Goal: Information Seeking & Learning: Learn about a topic

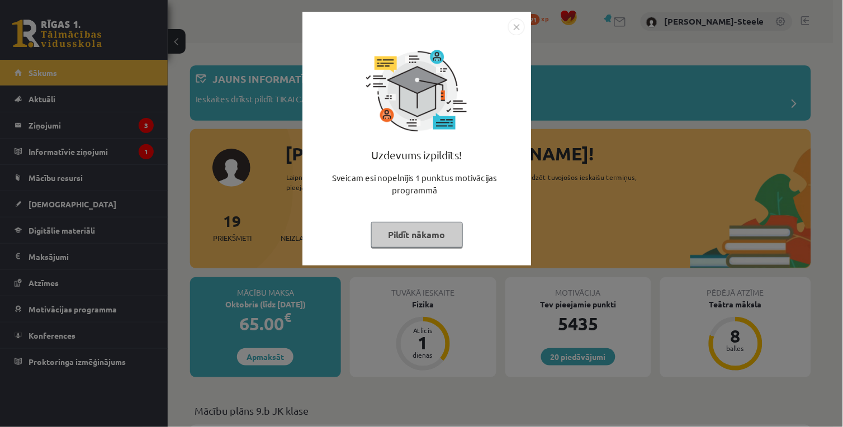
click at [511, 35] on img "Close" at bounding box center [516, 26] width 17 height 17
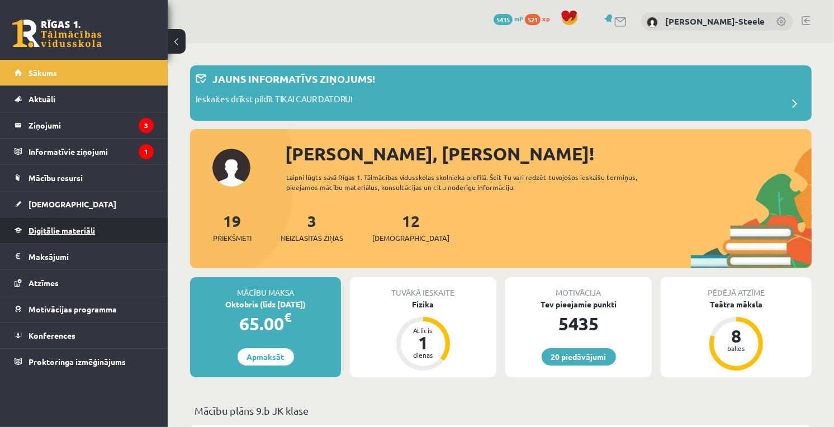
click at [73, 230] on span "Digitālie materiāli" at bounding box center [61, 230] width 66 height 10
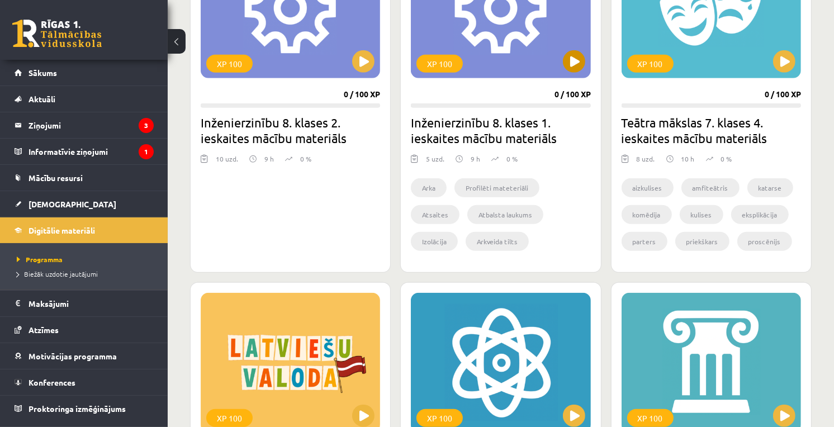
scroll to position [869, 0]
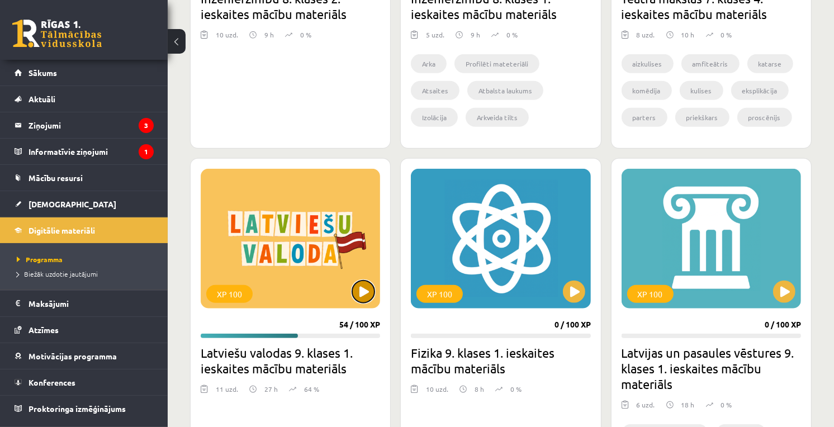
click at [362, 295] on button at bounding box center [363, 292] width 22 height 22
click at [361, 272] on div "XP 100" at bounding box center [290, 239] width 179 height 140
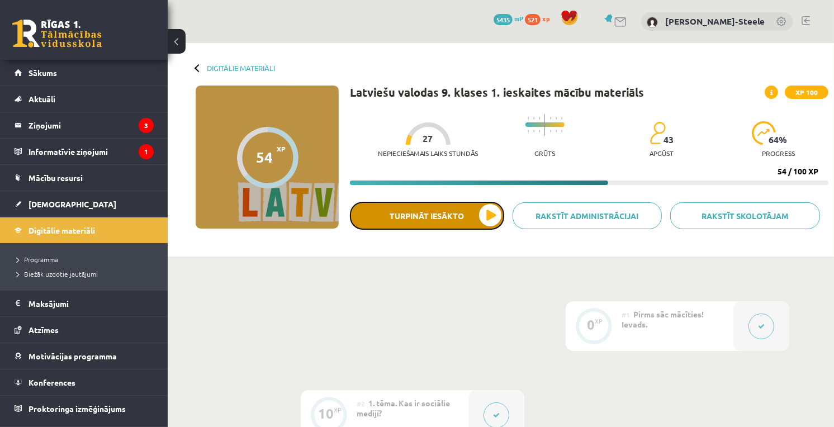
click at [468, 219] on button "Turpināt iesākto" at bounding box center [427, 216] width 154 height 28
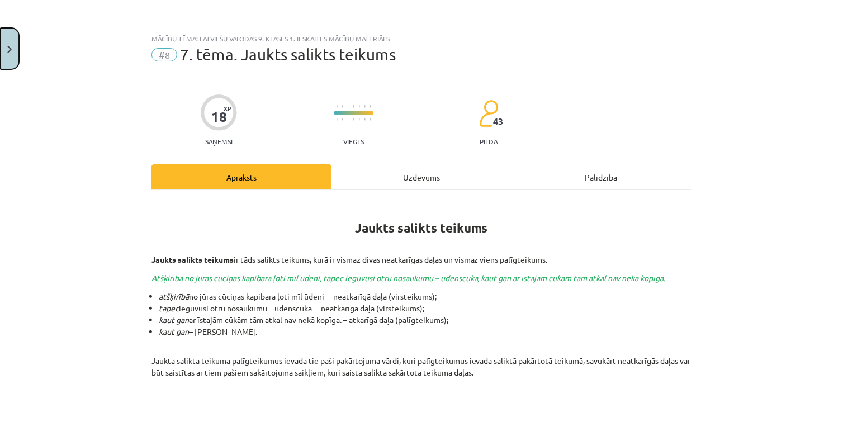
drag, startPoint x: 4, startPoint y: 60, endPoint x: 125, endPoint y: 113, distance: 131.6
click at [4, 60] on button "Close" at bounding box center [9, 48] width 19 height 41
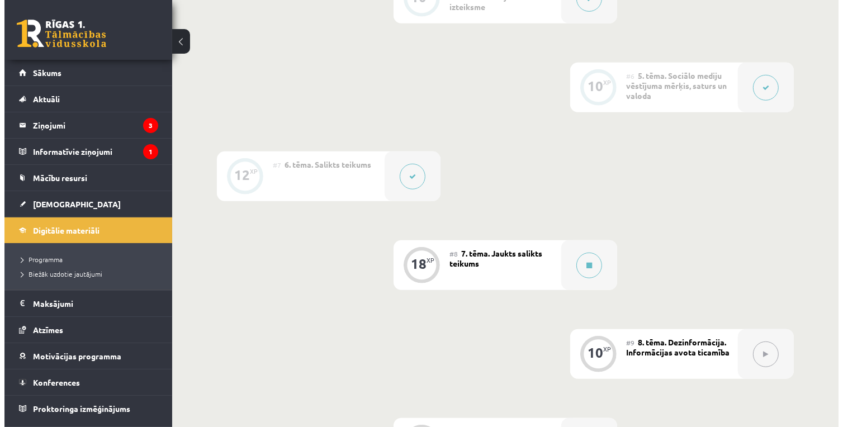
scroll to position [745, 0]
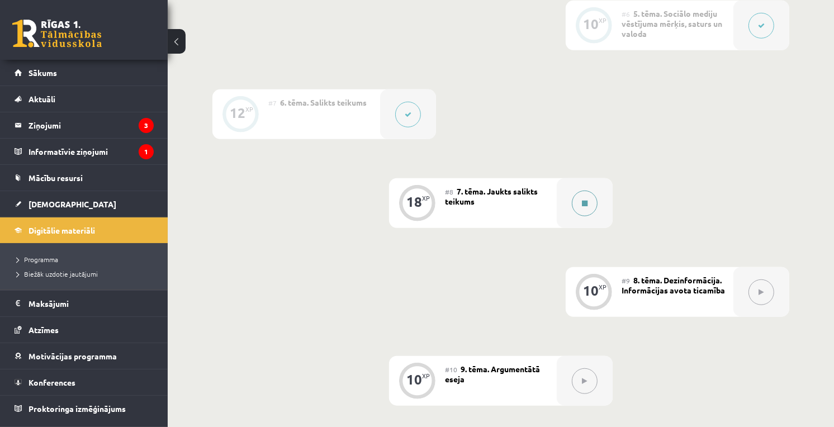
click at [577, 218] on div at bounding box center [585, 203] width 56 height 50
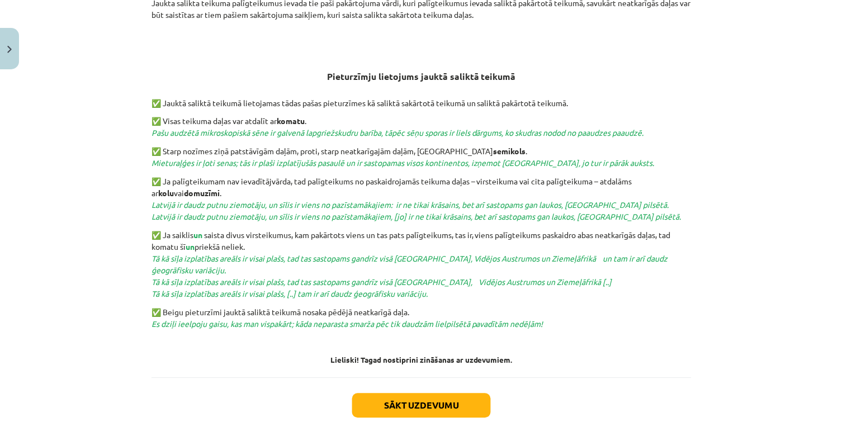
scroll to position [420, 0]
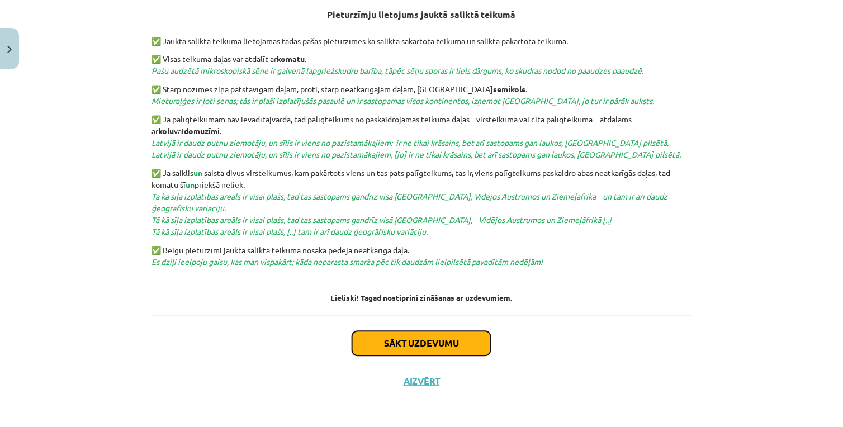
click at [448, 347] on button "Sākt uzdevumu" at bounding box center [421, 343] width 139 height 25
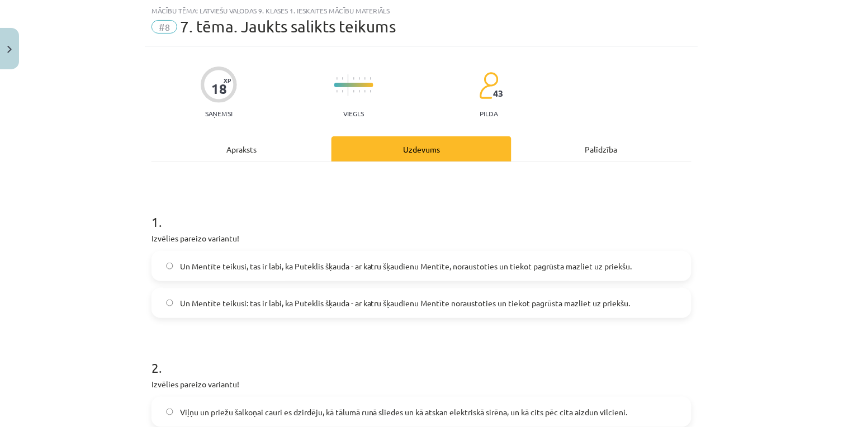
click at [454, 316] on label "Un Mentīte teikusi: tas ir labi, ka Puteklis šķauda - ar katru šķaudienu Mentīt…" at bounding box center [422, 303] width 538 height 28
click at [433, 310] on label "Un Mentīte teikusi: tas ir labi, ka Puteklis šķauda - ar katru šķaudienu Mentīt…" at bounding box center [422, 303] width 538 height 28
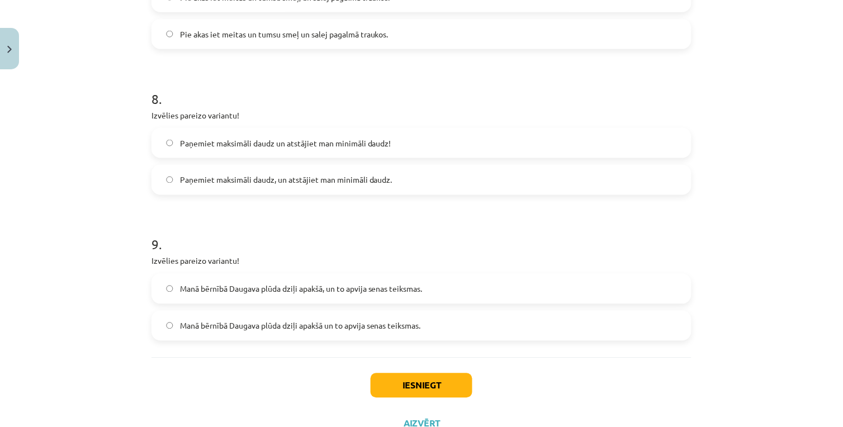
scroll to position [1319, 0]
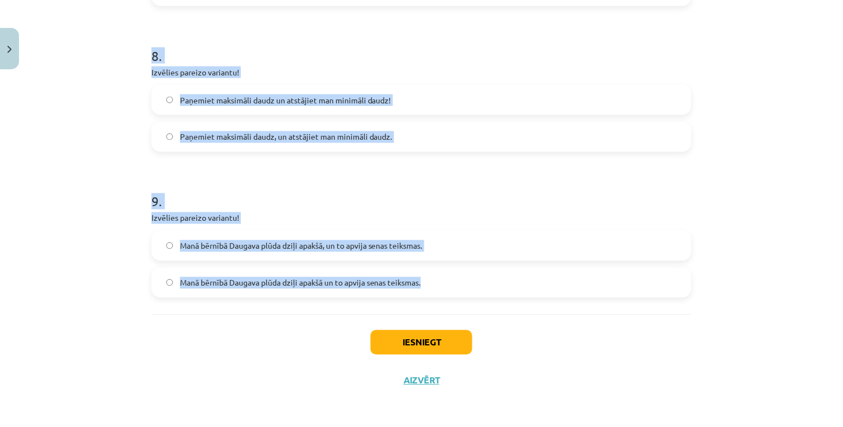
drag, startPoint x: 144, startPoint y: 39, endPoint x: 424, endPoint y: 286, distance: 372.9
copy form "7 . Loremips dolorsi ametcons! Ad Elitsed doeiusm, tem in utla, et Dolorema ali…"
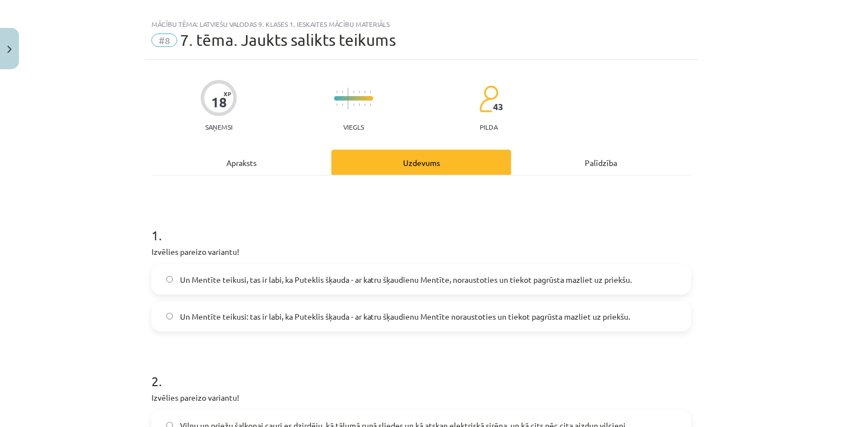
click at [272, 154] on div "Apraksts" at bounding box center [241, 162] width 180 height 25
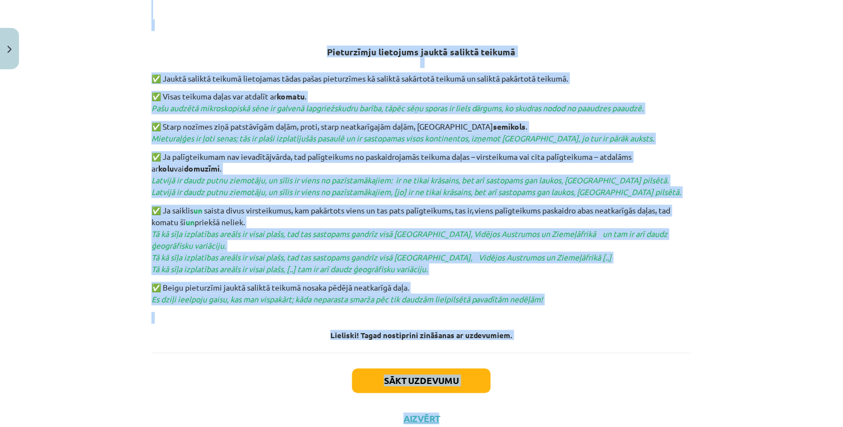
scroll to position [420, 0]
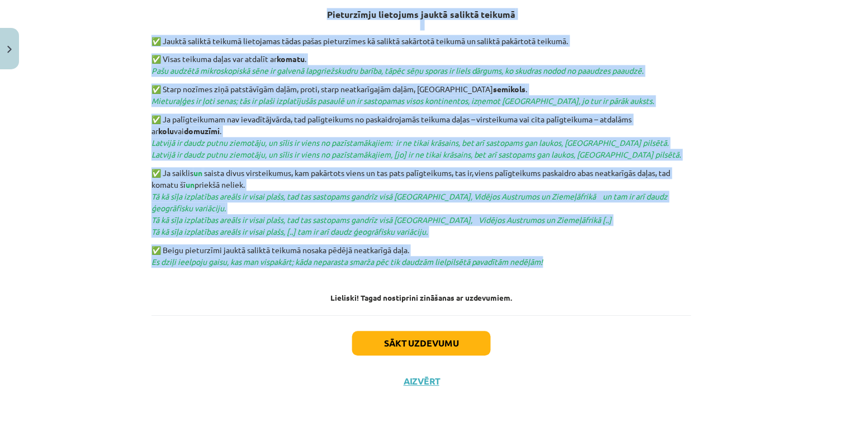
drag, startPoint x: 398, startPoint y: 199, endPoint x: 567, endPoint y: 264, distance: 181.5
click at [567, 264] on div "Jaukts salikts teikums Jaukts salikts teikums ir tāds salikts teikums, kurā ir …" at bounding box center [421, 41] width 540 height 522
copy div "Loremi dolorsi ametcon Adipis elitsed doeiusm te inci utlabor etdolor, magn al …"
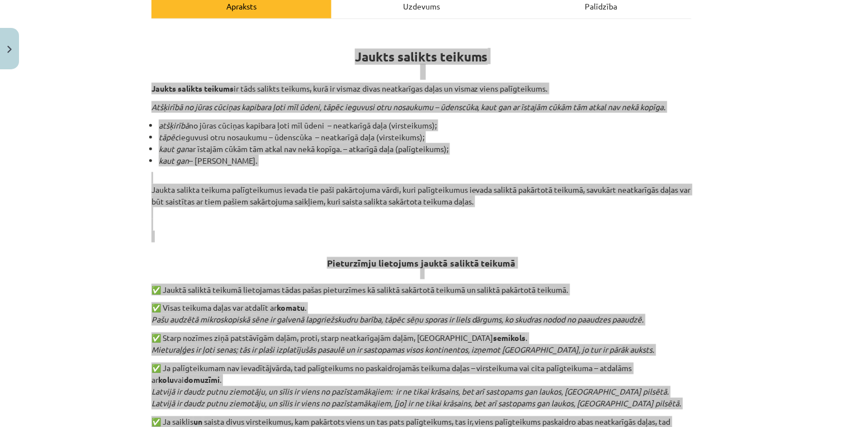
scroll to position [109, 0]
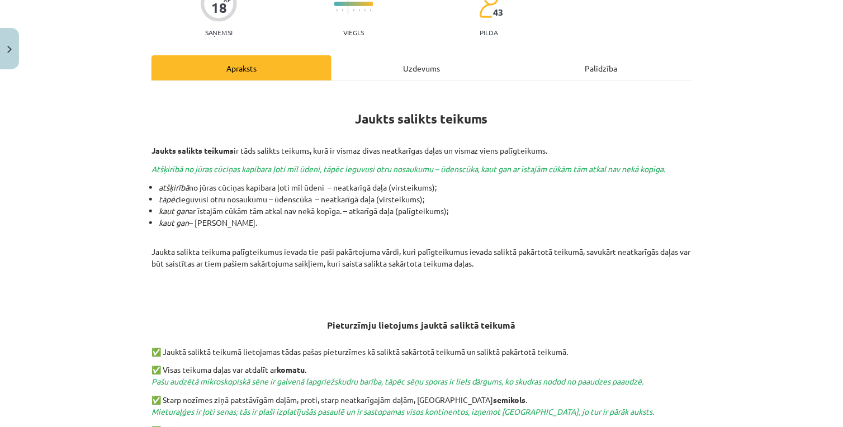
click at [399, 65] on div "Uzdevums" at bounding box center [421, 67] width 180 height 25
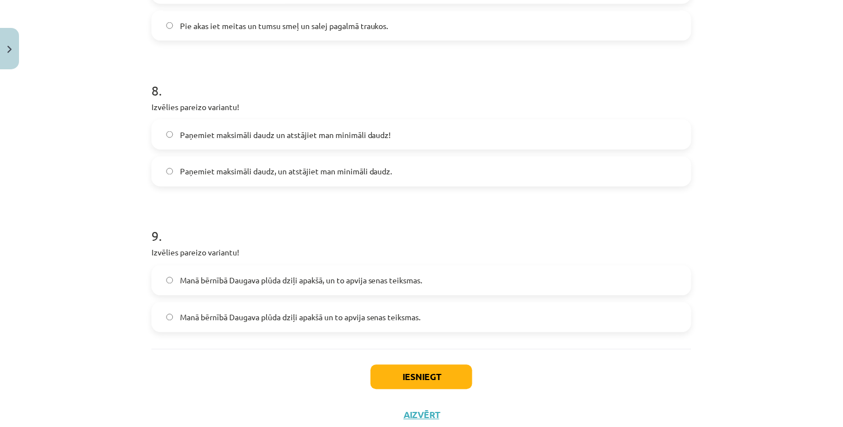
scroll to position [1319, 0]
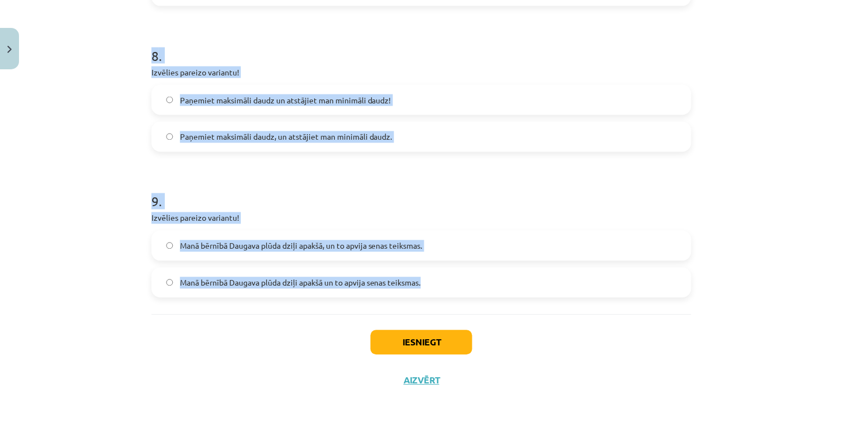
drag, startPoint x: 126, startPoint y: 212, endPoint x: 600, endPoint y: 279, distance: 478.6
click at [600, 279] on div "Mācību tēma: Latviešu valodas 9. klases 1. ieskaites mācību materiāls #8 7. tēm…" at bounding box center [421, 213] width 843 height 427
copy form "7 . Loremips dolorsi ametcons! Ad Elitsed doeiusm, tem in utla, et Dolorema ali…"
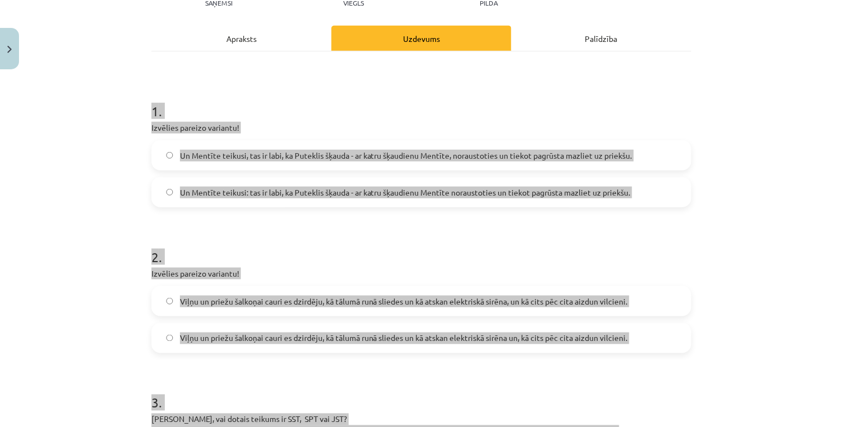
scroll to position [77, 0]
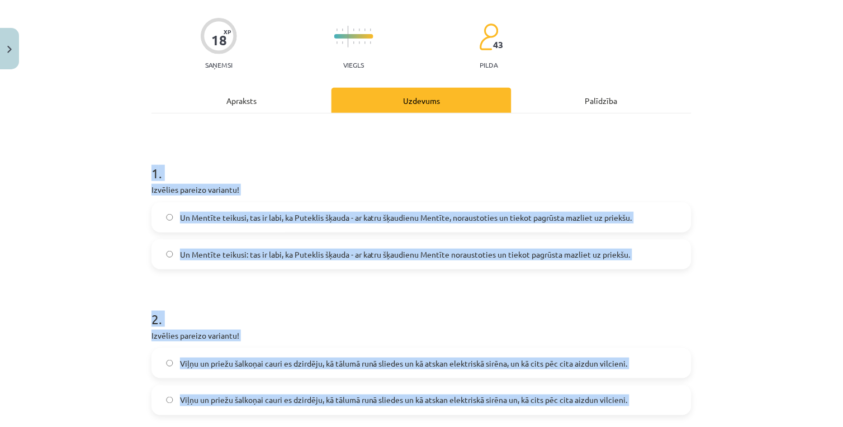
click at [31, 222] on div "Mācību tēma: Latviešu valodas 9. klases 1. ieskaites mācību materiāls #8 7. tēm…" at bounding box center [421, 213] width 843 height 427
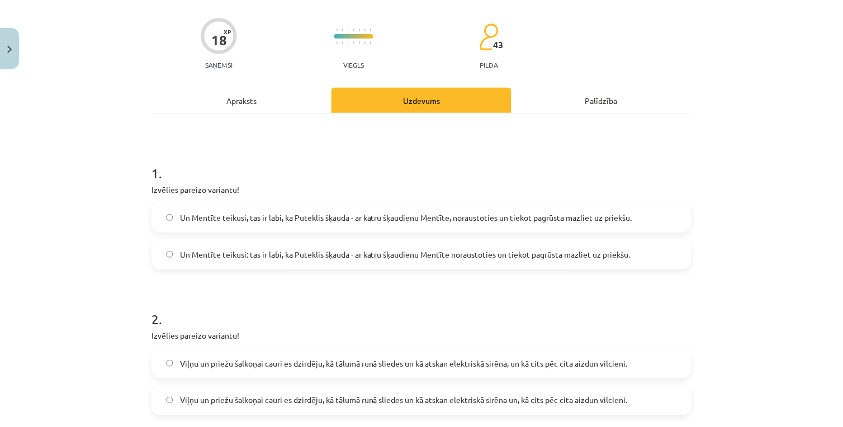
scroll to position [201, 0]
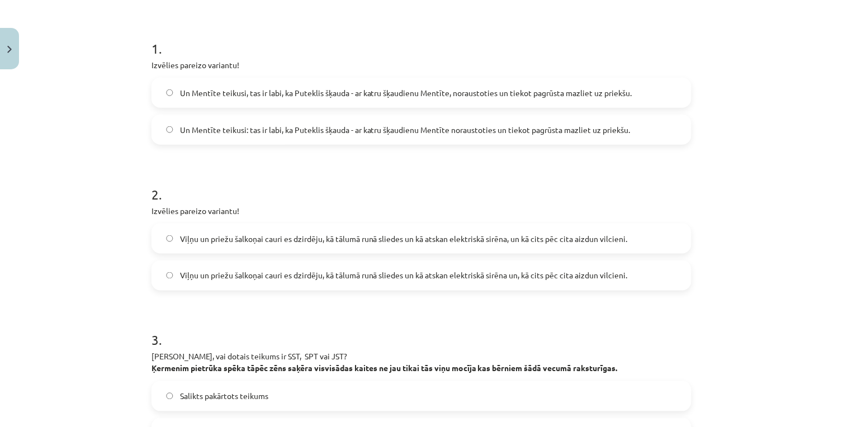
click at [513, 244] on label "Viļņu un priežu šalkoņai cauri es dzirdēju, kā tālumā runā sliedes un kā atskan…" at bounding box center [422, 239] width 538 height 28
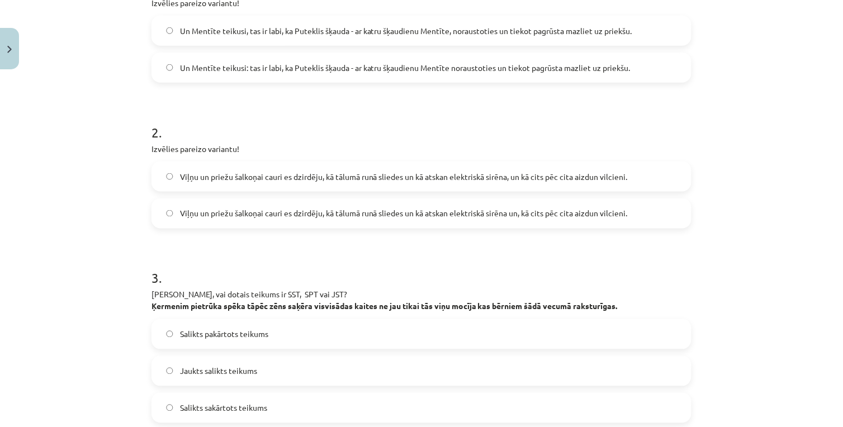
scroll to position [325, 0]
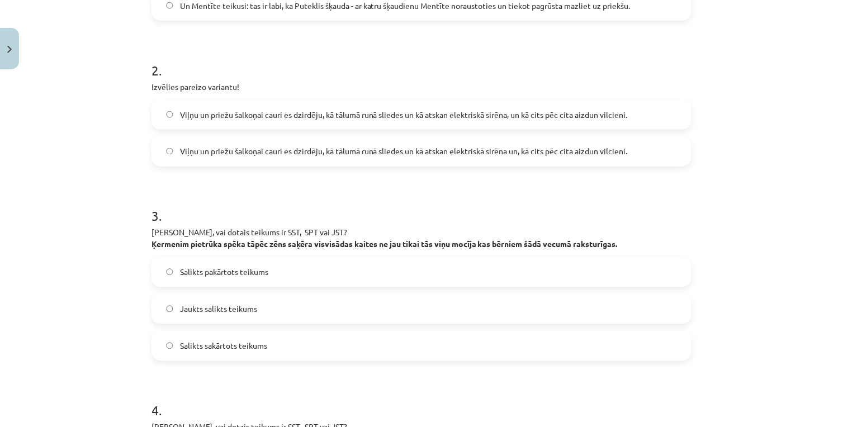
click at [341, 310] on label "Jaukts salikts teikums" at bounding box center [422, 309] width 538 height 28
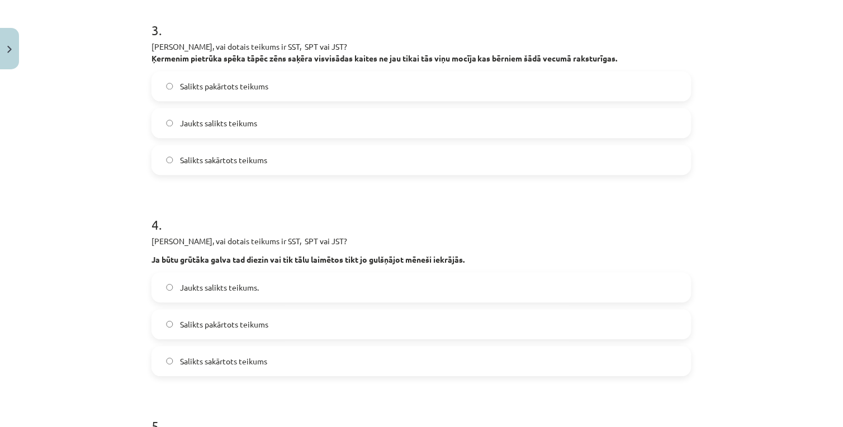
click at [197, 293] on label "Jaukts salikts teikums." at bounding box center [422, 287] width 538 height 28
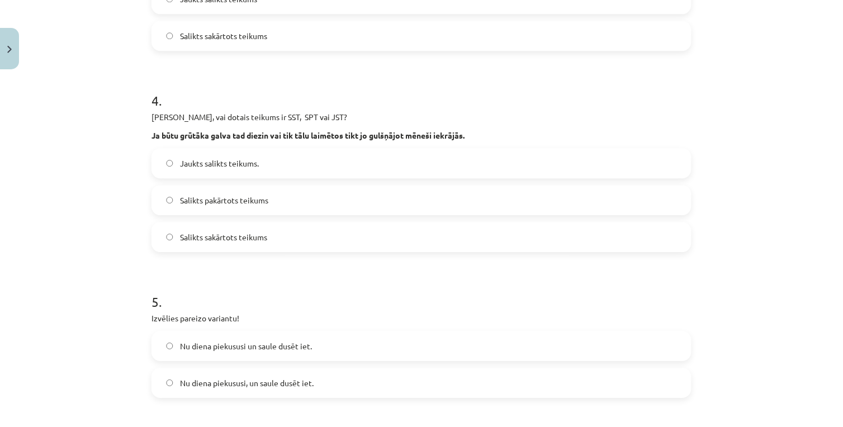
scroll to position [697, 0]
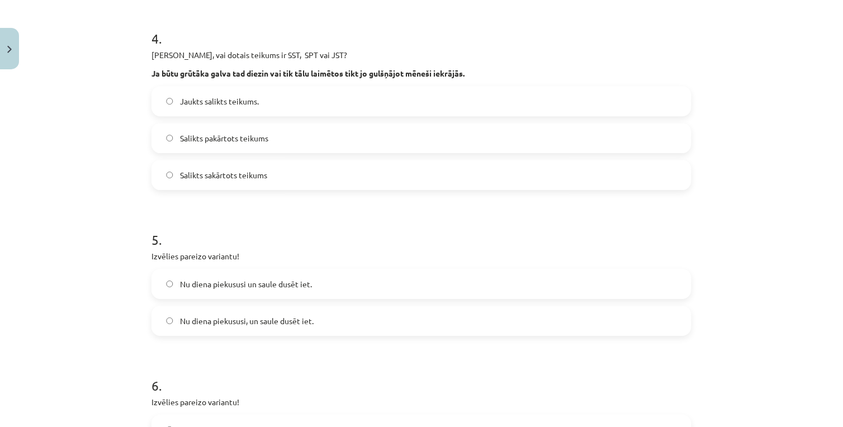
click at [303, 322] on span "Nu diena piekususi, un saule dusēt iet." at bounding box center [247, 321] width 134 height 12
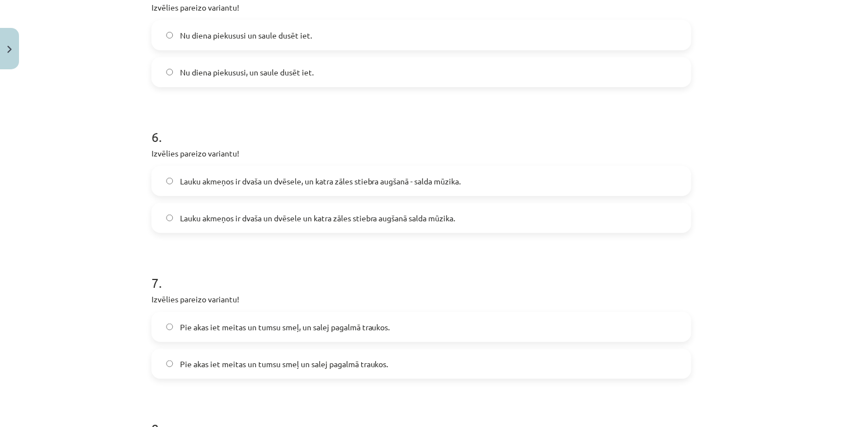
scroll to position [1008, 0]
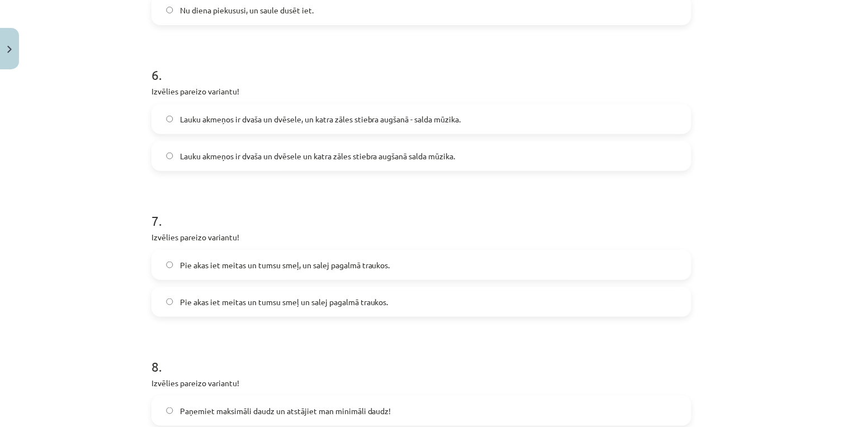
click at [311, 122] on span "Lauku akmeņos ir dvaša un dvēsele, un katra zāles stiebra augšanā - salda mūzik…" at bounding box center [320, 119] width 281 height 12
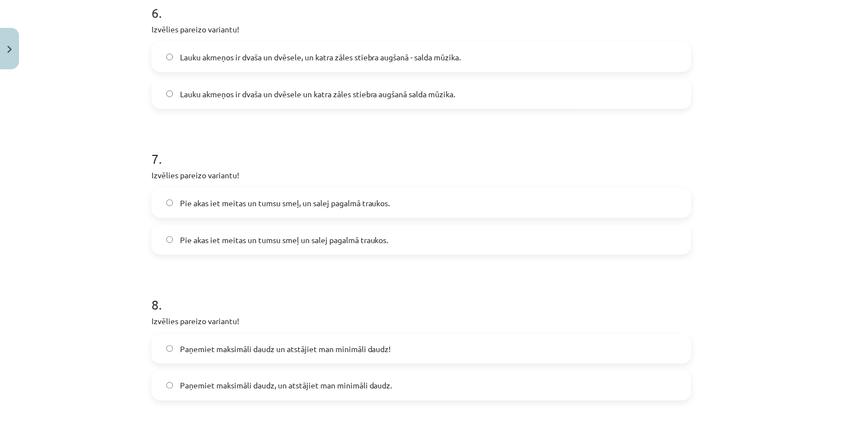
scroll to position [1132, 0]
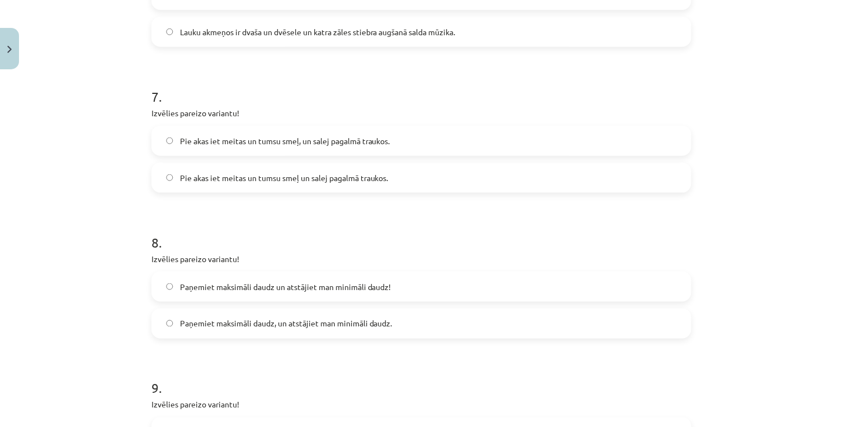
click at [321, 182] on span "Pie akas iet meitas un tumsu smeļ un salej pagalmā traukos." at bounding box center [284, 178] width 208 height 12
drag, startPoint x: 326, startPoint y: 222, endPoint x: 372, endPoint y: 258, distance: 57.8
drag, startPoint x: 372, startPoint y: 258, endPoint x: 293, endPoint y: 220, distance: 87.7
click at [293, 220] on h1 "8 ." at bounding box center [421, 232] width 540 height 35
click at [358, 142] on span "Pie akas iet meitas un tumsu smeļ, un salej pagalmā traukos." at bounding box center [285, 141] width 210 height 12
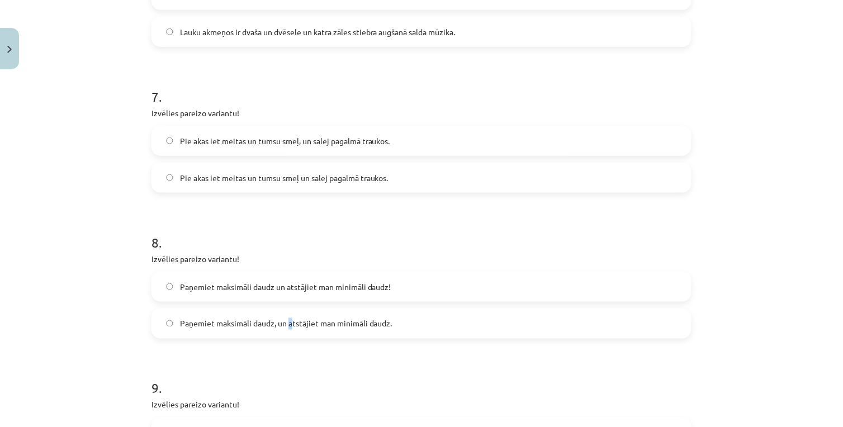
click at [284, 330] on label "Paņemiet maksimāli daudz, un atstājiet man minimāli daudz." at bounding box center [422, 324] width 538 height 28
drag, startPoint x: 284, startPoint y: 330, endPoint x: 272, endPoint y: 331, distance: 12.4
click at [272, 331] on label "Paņemiet maksimāli daudz, un atstājiet man minimāli daudz." at bounding box center [422, 324] width 538 height 28
drag, startPoint x: 304, startPoint y: 293, endPoint x: 299, endPoint y: 302, distance: 9.8
click at [303, 297] on label "Paņemiet maksimāli daudz un atstājiet man minimāli daudz!" at bounding box center [422, 287] width 538 height 28
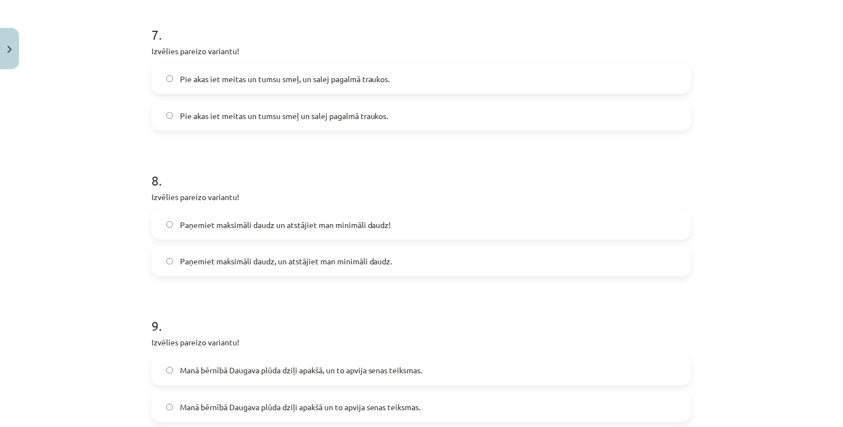
scroll to position [1319, 0]
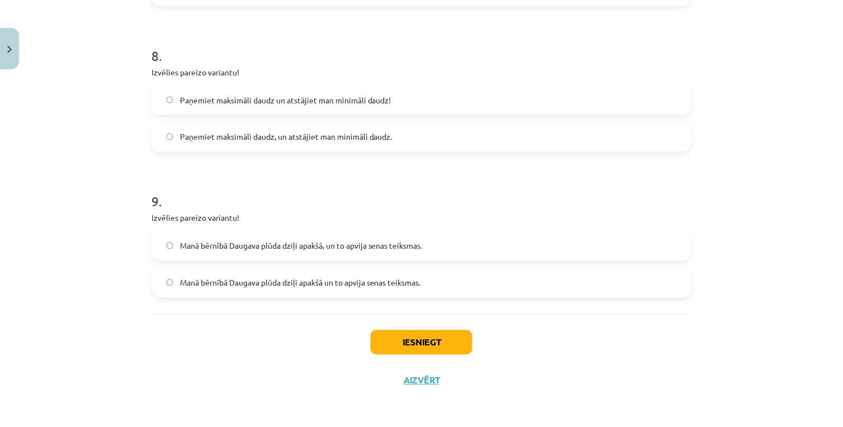
click at [348, 244] on span "Manā bērnībā Daugava plūda dziļi apakšā, un to apvija senas teiksmas." at bounding box center [301, 246] width 243 height 12
click at [438, 331] on button "Iesniegt" at bounding box center [421, 342] width 102 height 25
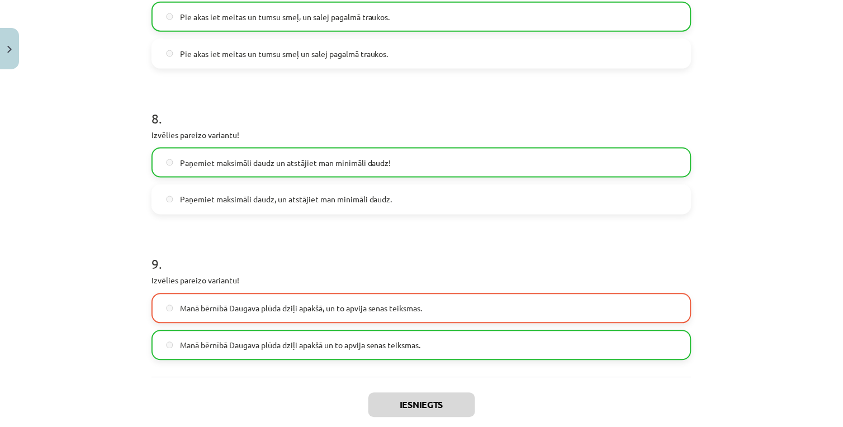
scroll to position [1355, 0]
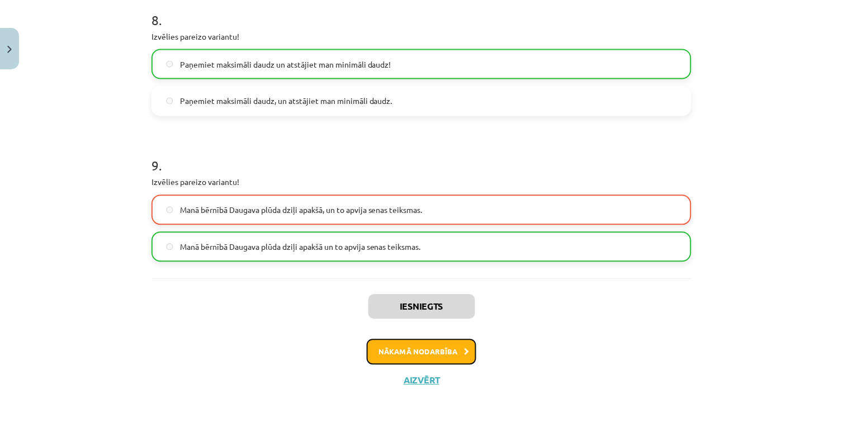
click at [412, 347] on button "Nākamā nodarbība" at bounding box center [422, 352] width 110 height 26
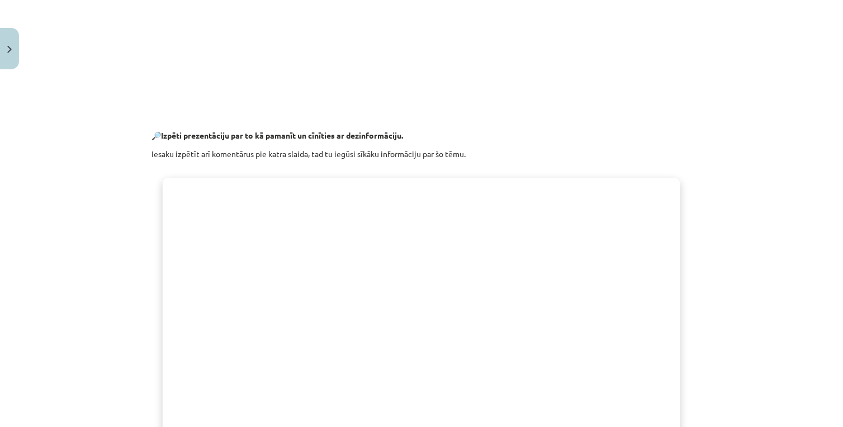
scroll to position [829, 0]
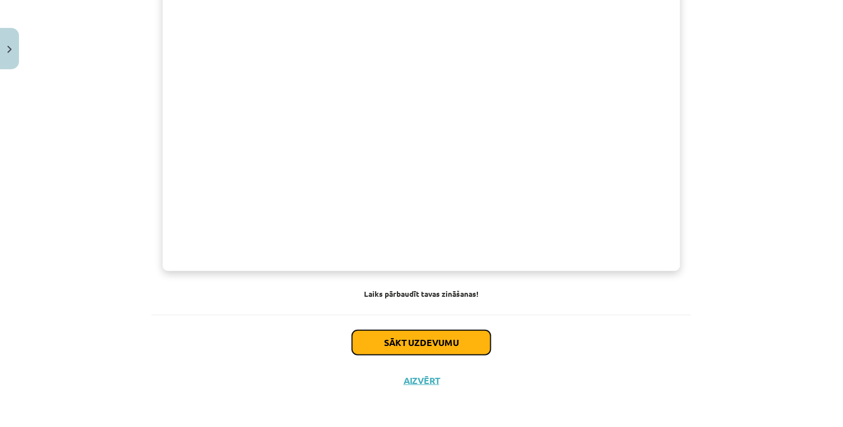
click at [388, 343] on button "Sākt uzdevumu" at bounding box center [421, 342] width 139 height 25
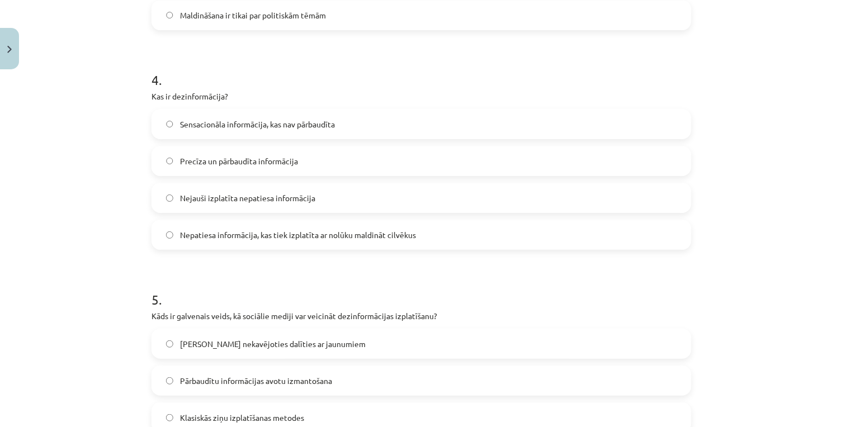
scroll to position [28, 0]
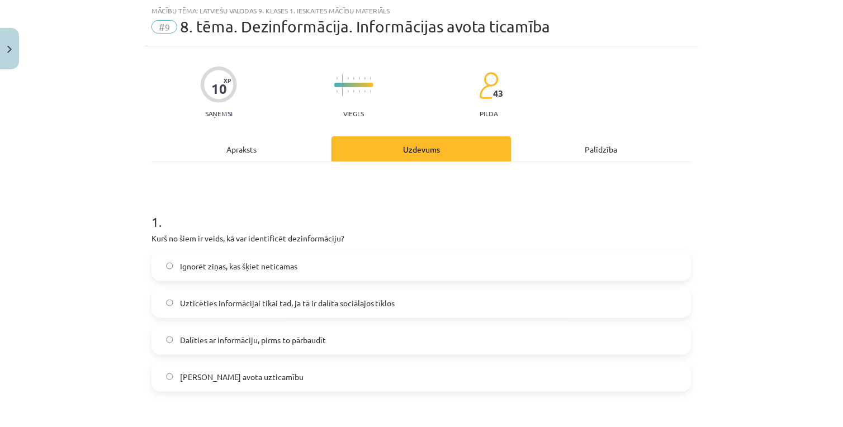
click at [230, 386] on label "[PERSON_NAME] avota uzticamību" at bounding box center [422, 377] width 538 height 28
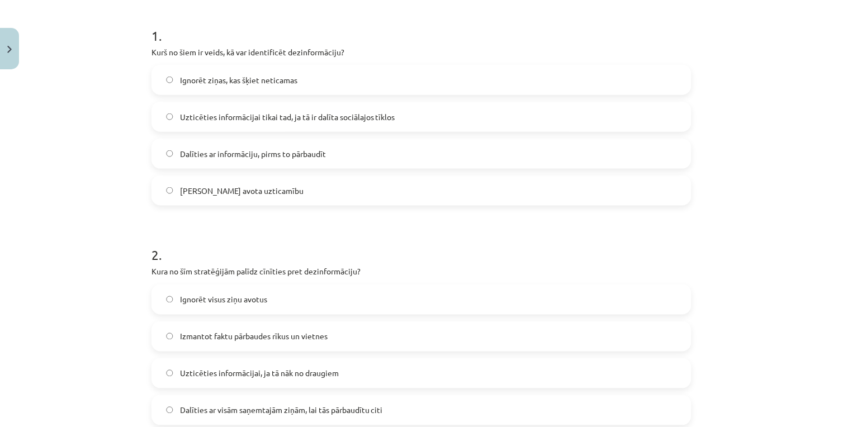
scroll to position [276, 0]
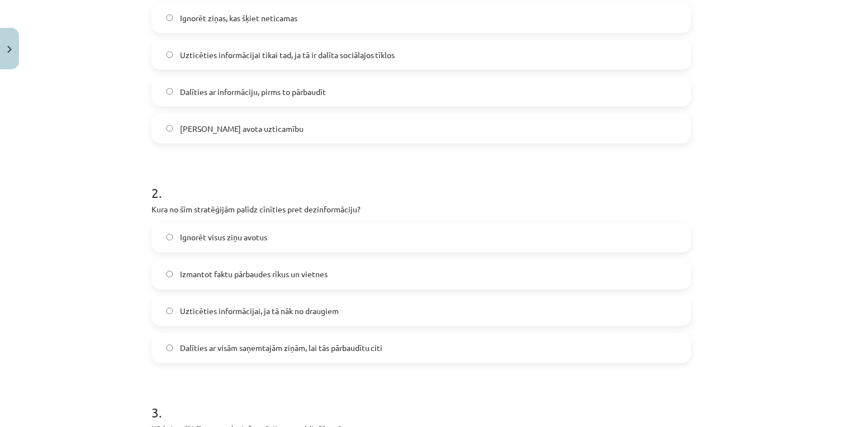
click at [247, 277] on span "Izmantot faktu pārbaudes rīkus un vietnes" at bounding box center [254, 275] width 148 height 12
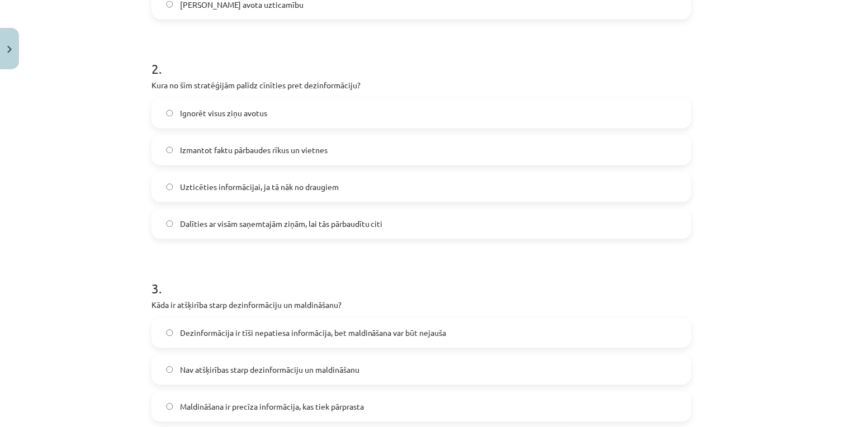
scroll to position [462, 0]
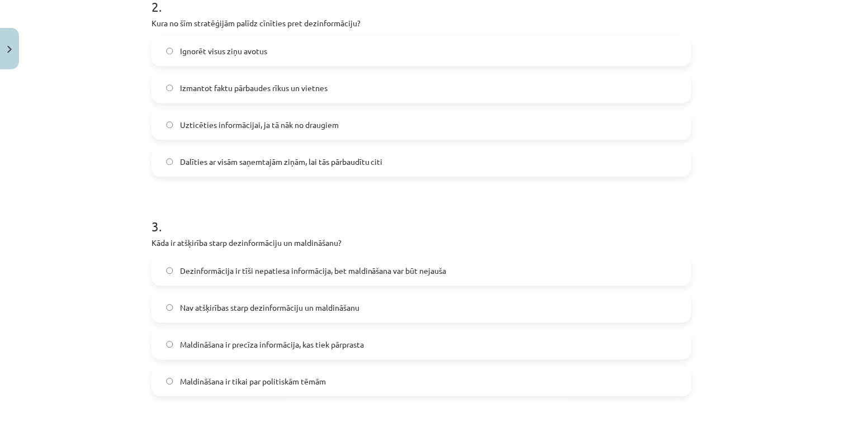
click at [256, 273] on span "Dezinformācija ir tīši nepatiesa informācija, bet maldināšana var būt nejauša" at bounding box center [313, 271] width 267 height 12
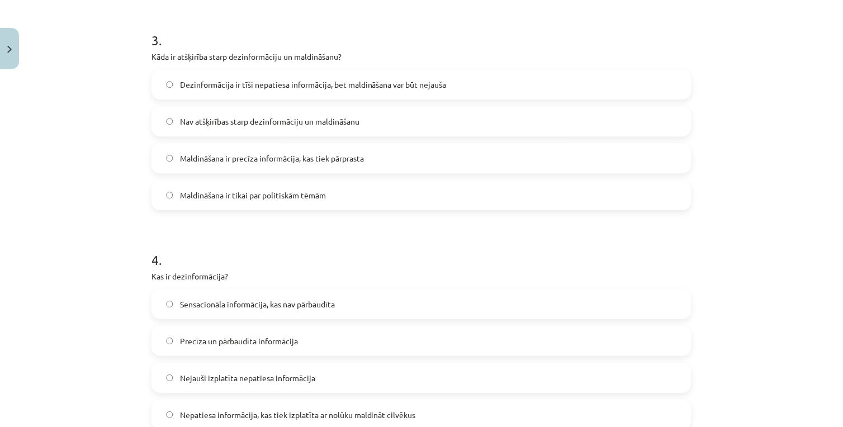
scroll to position [711, 0]
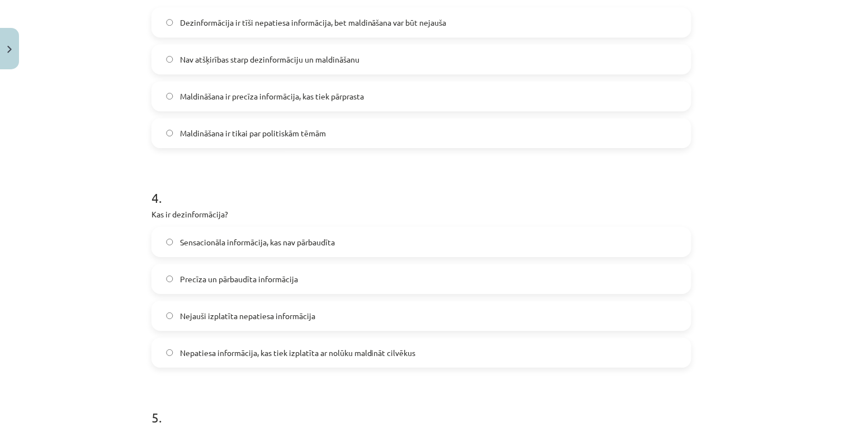
click at [264, 352] on span "Nepatiesa informācija, kas tiek izplatīta ar nolūku maldināt cilvēkus" at bounding box center [298, 353] width 236 height 12
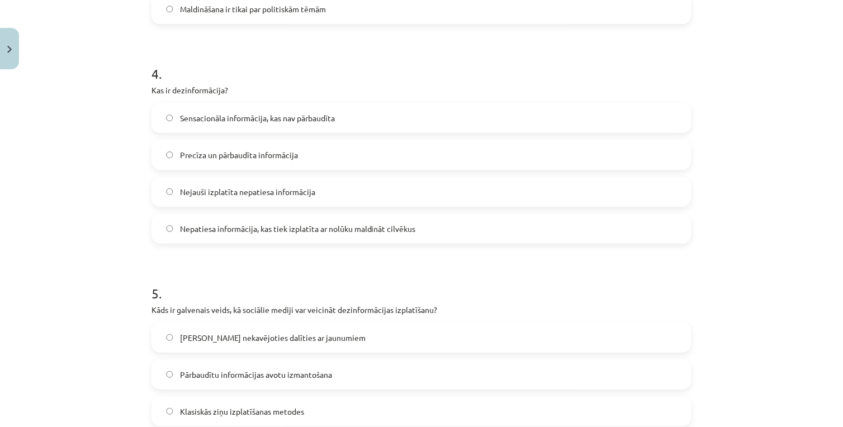
scroll to position [897, 0]
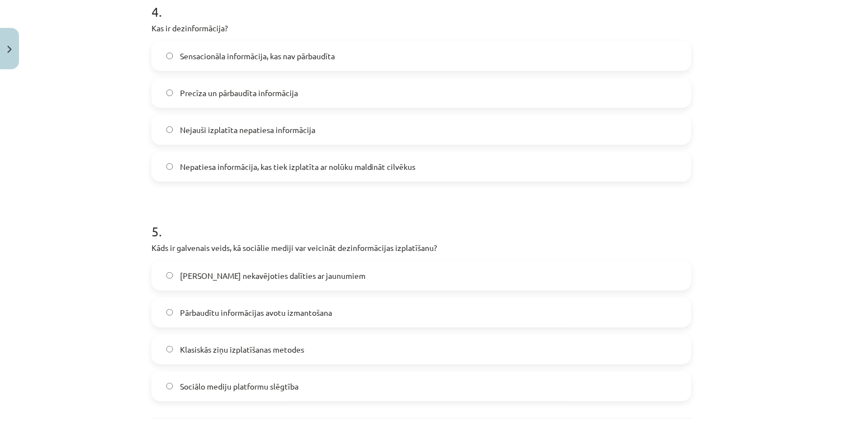
drag, startPoint x: 350, startPoint y: 286, endPoint x: 382, endPoint y: 321, distance: 47.5
drag, startPoint x: 382, startPoint y: 321, endPoint x: 254, endPoint y: 220, distance: 163.5
click at [254, 220] on h1 "5 ." at bounding box center [421, 221] width 540 height 35
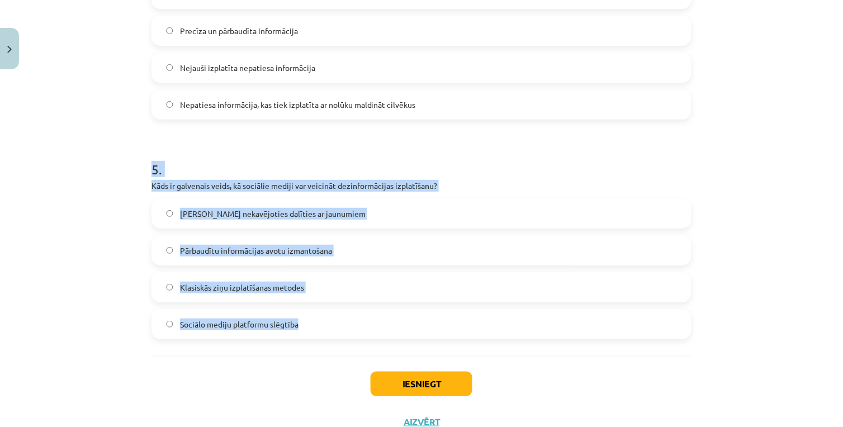
drag, startPoint x: 133, startPoint y: 168, endPoint x: 297, endPoint y: 321, distance: 223.8
click at [297, 321] on div "Mācību tēma: Latviešu valodas 9. klases 1. ieskaites mācību materiāls #9 8. tēm…" at bounding box center [421, 213] width 843 height 427
copy div "5 . Kāds ir galvenais veids, kā sociālie mediji var veicināt dezinformācijas iz…"
click at [249, 159] on h1 "5 ." at bounding box center [421, 159] width 540 height 35
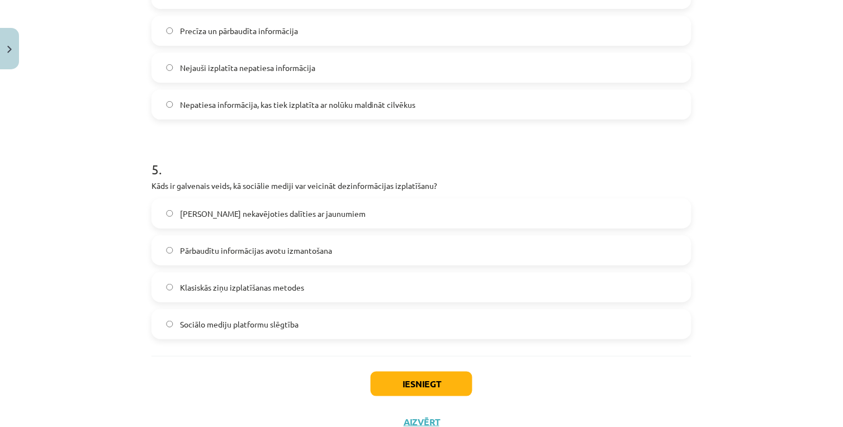
click at [331, 210] on label "[PERSON_NAME] nekavējoties dalīties ar jaunumiem" at bounding box center [422, 213] width 538 height 28
click at [396, 392] on button "Iesniegt" at bounding box center [421, 384] width 102 height 25
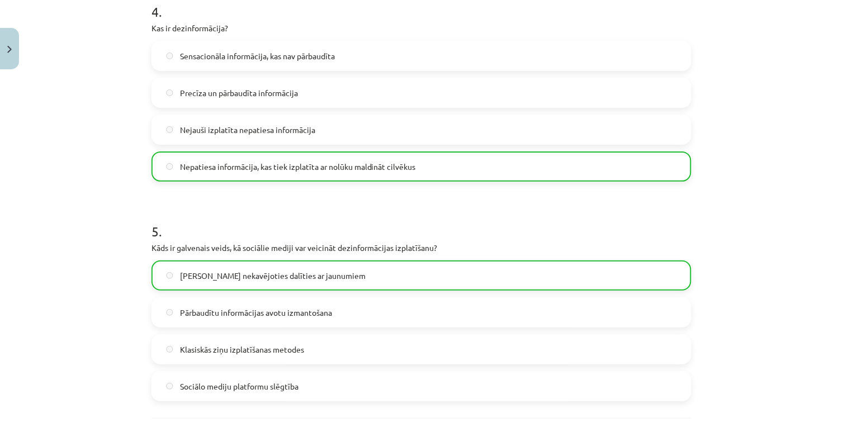
scroll to position [1036, 0]
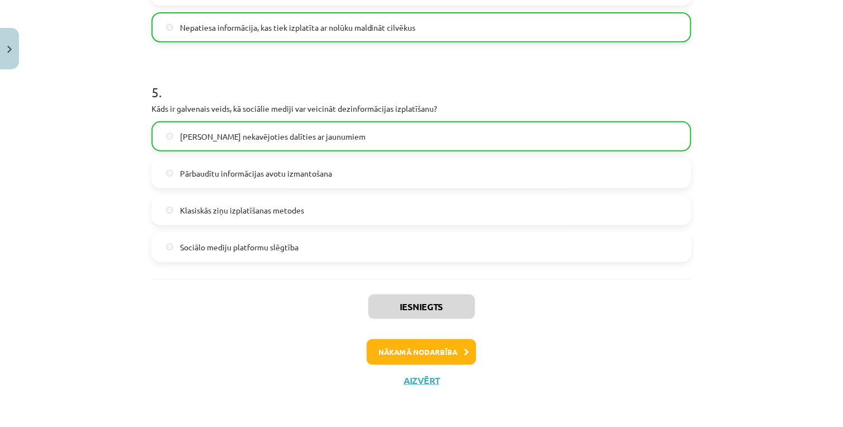
click at [415, 367] on div "Iesniegts Nākamā nodarbība Aizvērt" at bounding box center [421, 336] width 540 height 114
click at [434, 352] on button "Nākamā nodarbība" at bounding box center [422, 352] width 110 height 26
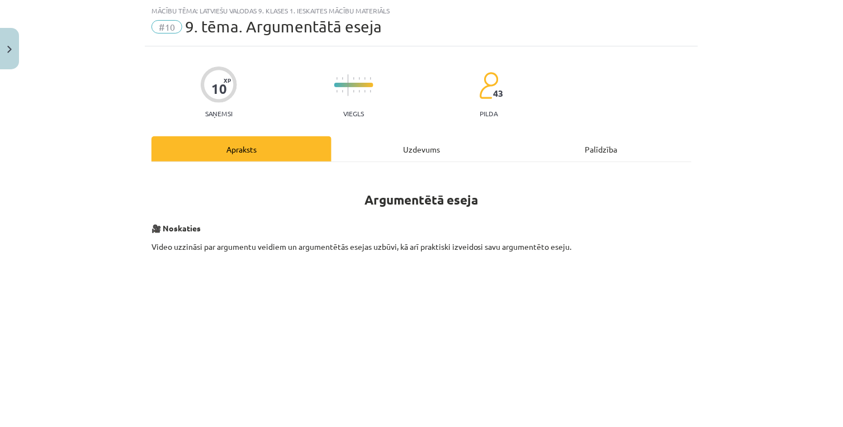
click at [382, 148] on div "Uzdevums" at bounding box center [421, 148] width 180 height 25
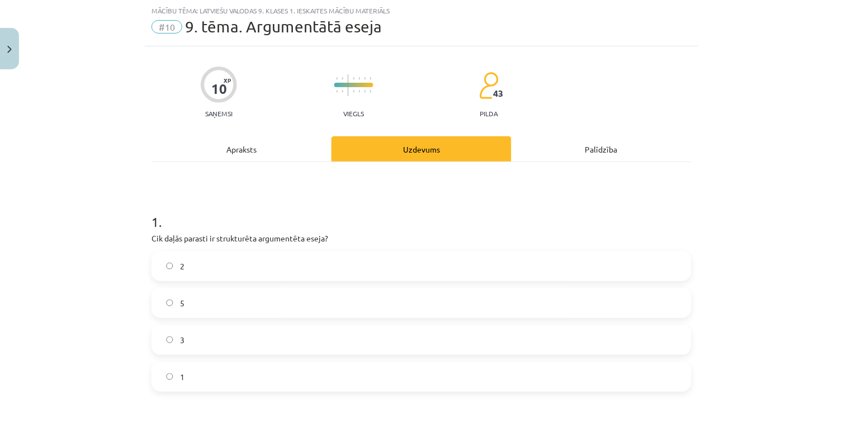
click at [293, 152] on div "Apraksts" at bounding box center [241, 148] width 180 height 25
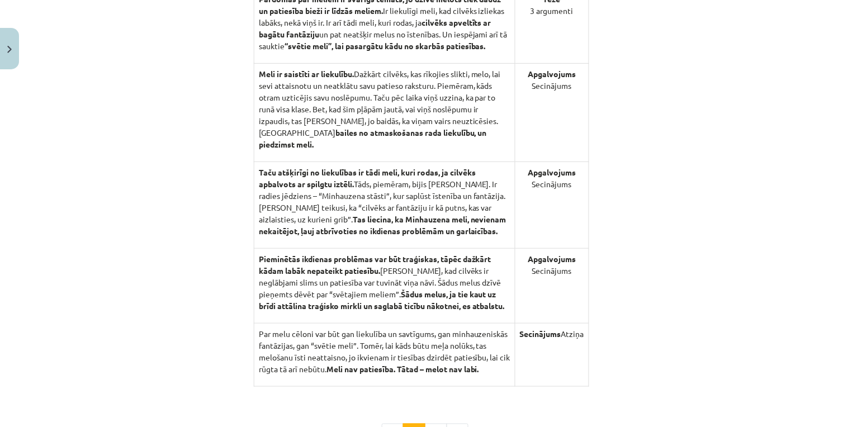
scroll to position [1167, 0]
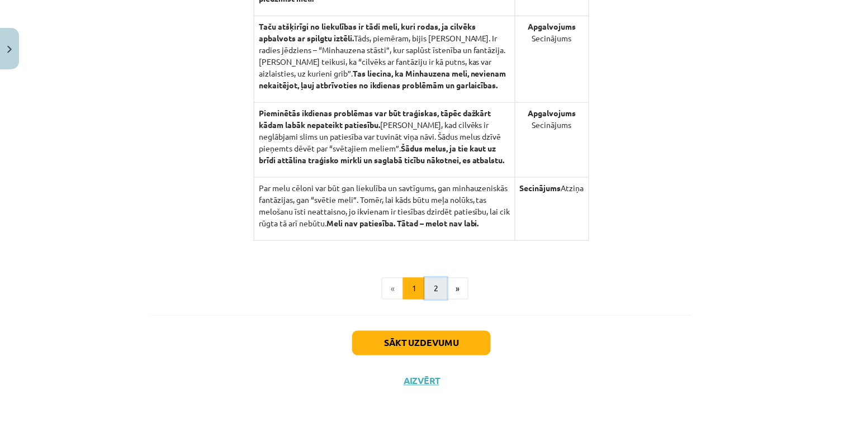
click at [431, 293] on button "2" at bounding box center [436, 289] width 22 height 22
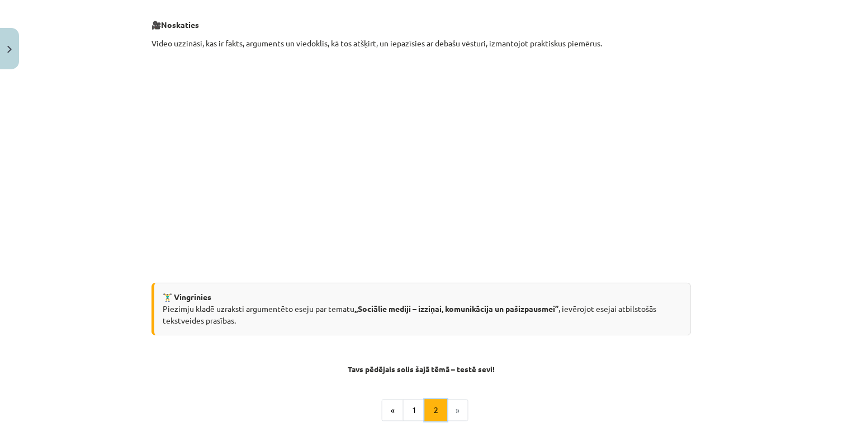
scroll to position [0, 0]
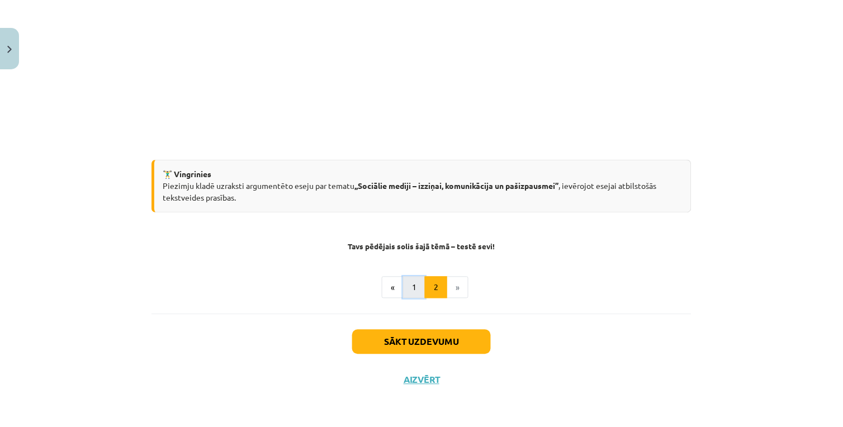
click at [409, 282] on button "1" at bounding box center [414, 288] width 22 height 22
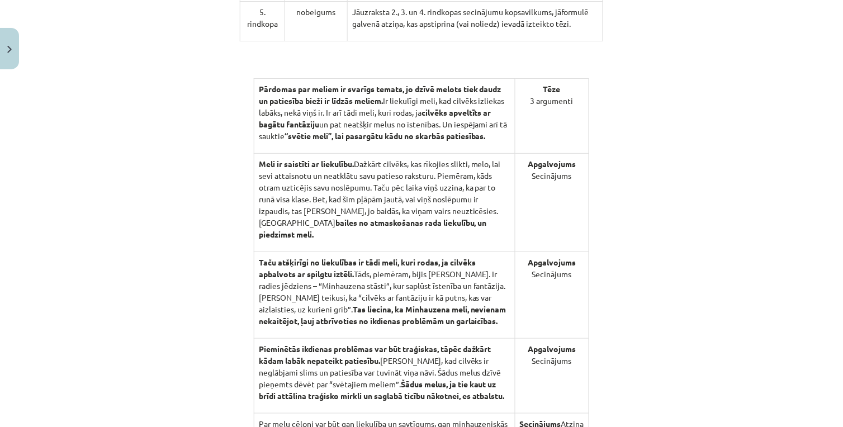
scroll to position [1167, 0]
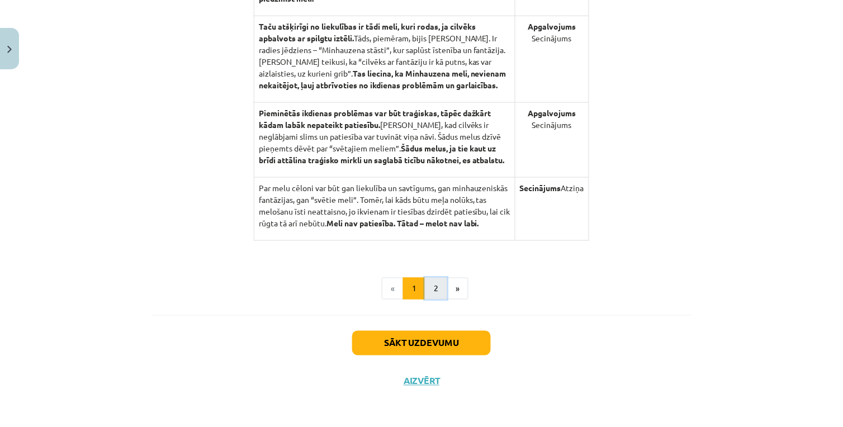
click at [429, 284] on button "2" at bounding box center [436, 289] width 22 height 22
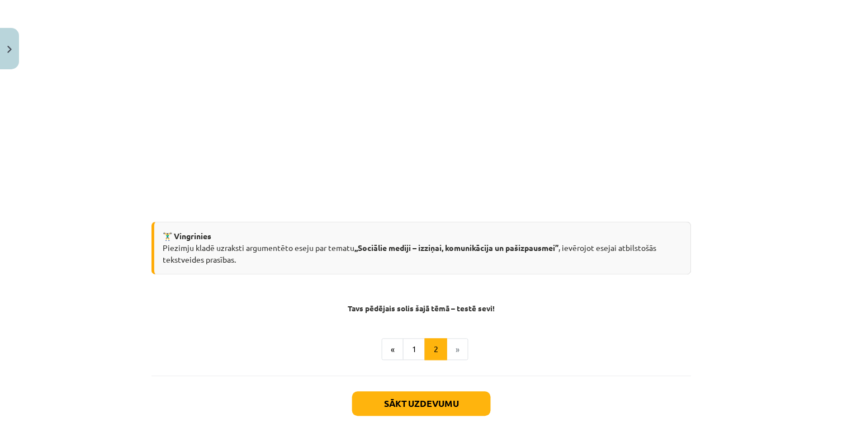
scroll to position [322, 0]
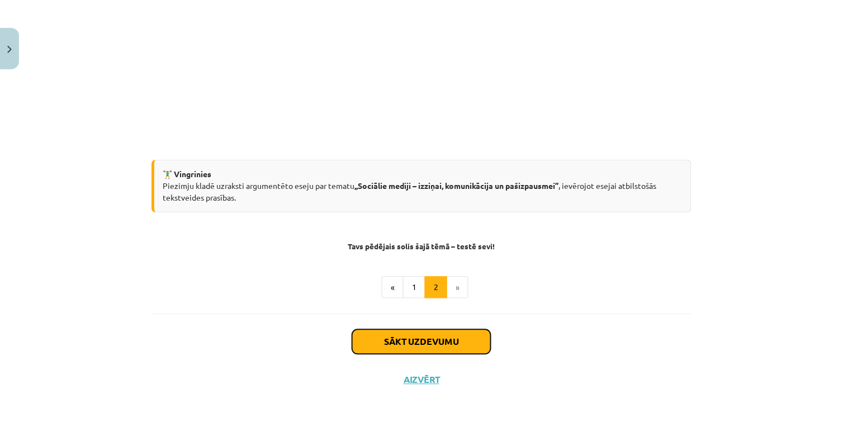
click at [425, 341] on button "Sākt uzdevumu" at bounding box center [421, 342] width 139 height 25
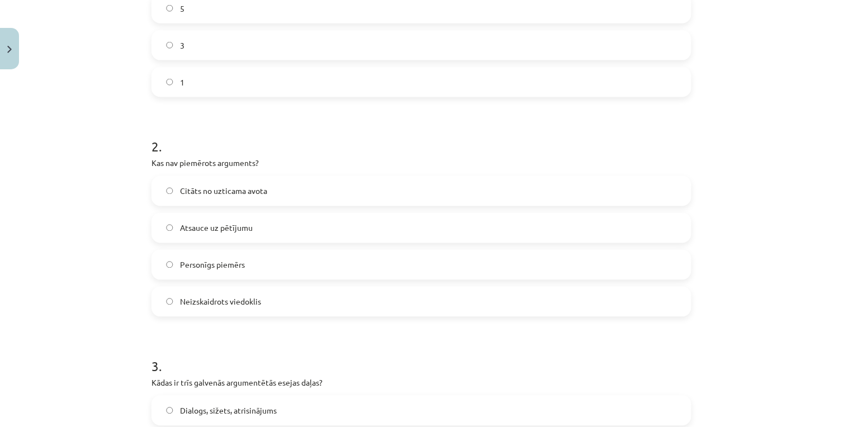
scroll to position [28, 0]
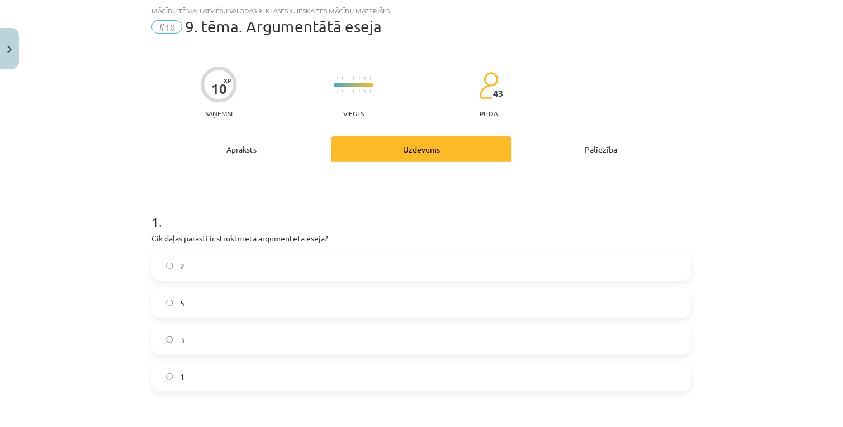
click at [215, 299] on label "5" at bounding box center [422, 303] width 538 height 28
click at [169, 330] on label "3" at bounding box center [422, 340] width 538 height 28
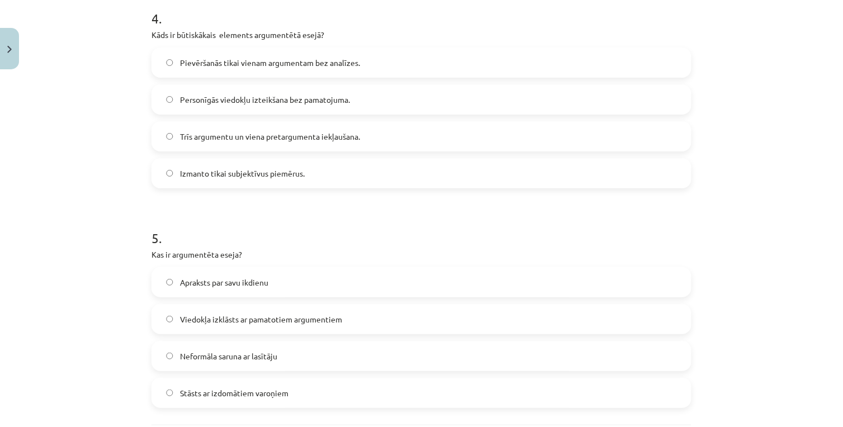
scroll to position [1000, 0]
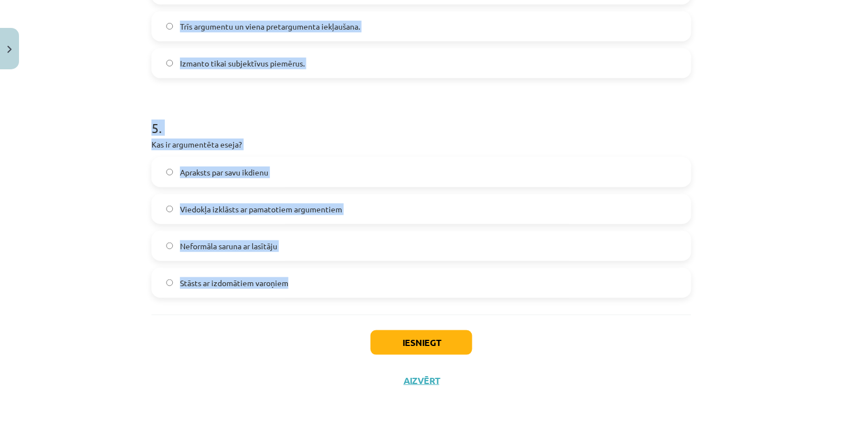
drag, startPoint x: 147, startPoint y: 125, endPoint x: 330, endPoint y: 306, distance: 256.8
click at [330, 306] on div "Mācību tēma: Latviešu valodas 9. klases 1. ieskaites mācību materiāls #10 9. tē…" at bounding box center [421, 213] width 843 height 427
copy form "2 . Kas nav piemērots arguments? Citāts no uzticama avota Atsauce uz pētījumu P…"
click at [151, 141] on p "Kas ir argumentēta eseja?" at bounding box center [421, 145] width 540 height 12
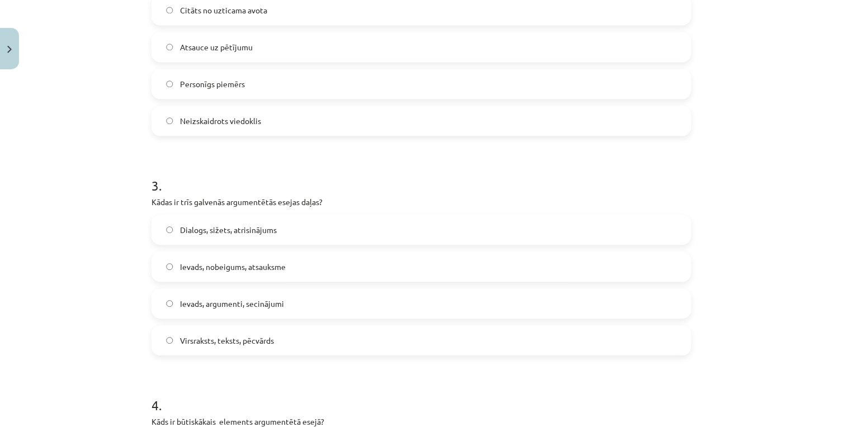
scroll to position [317, 0]
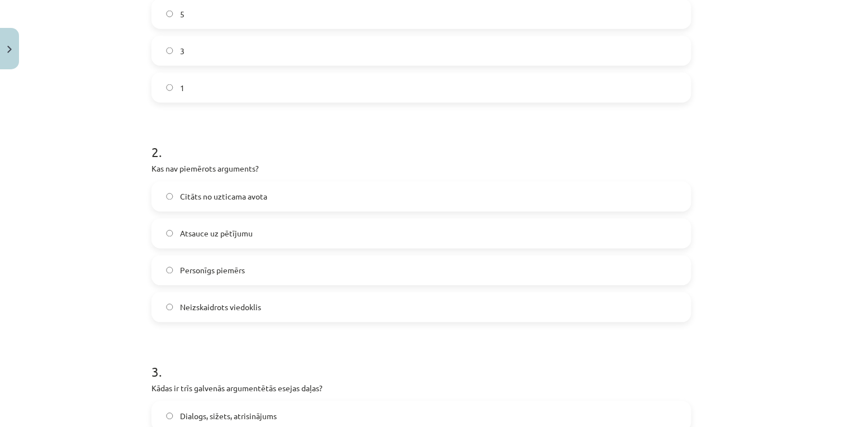
click at [231, 308] on span "Neizskaidrots viedoklis" at bounding box center [220, 308] width 81 height 12
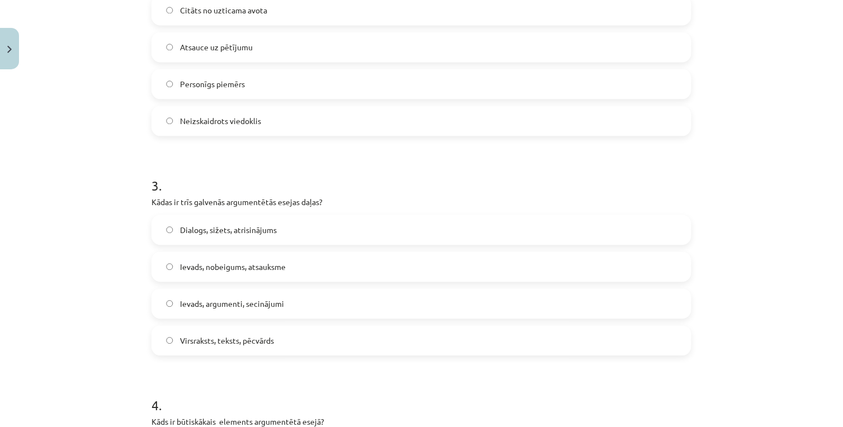
click at [226, 306] on span "Ievads, argumenti, secinājumi" at bounding box center [232, 304] width 104 height 12
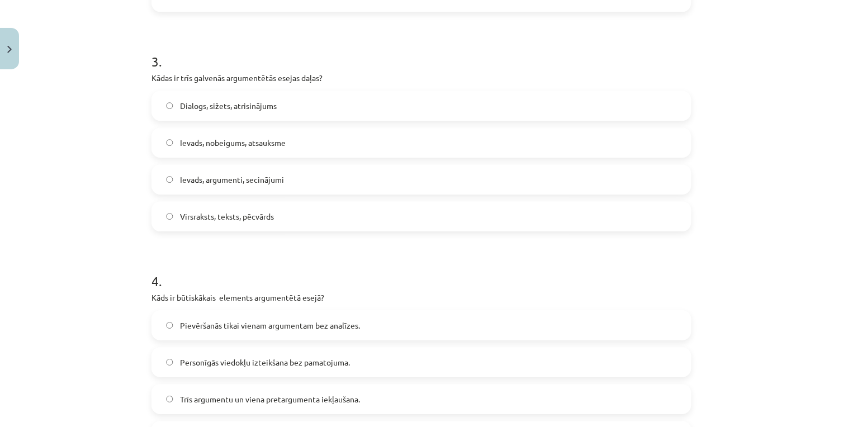
scroll to position [690, 0]
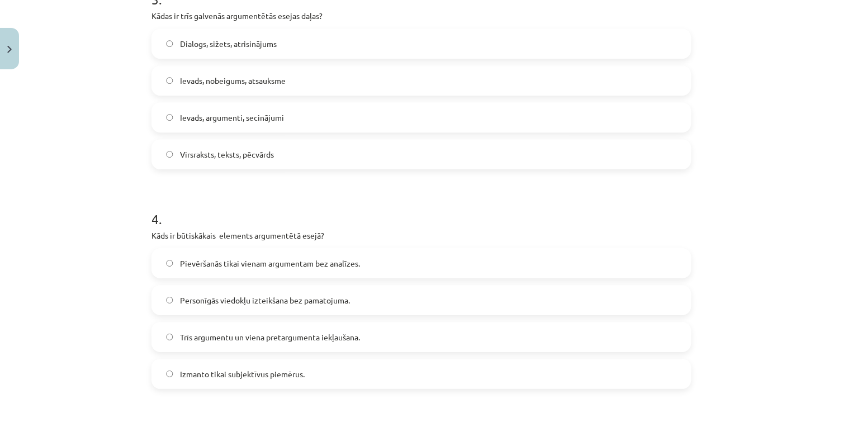
click at [221, 331] on span "Trīs argumentu un viena pretargumenta iekļaušana." at bounding box center [270, 337] width 180 height 12
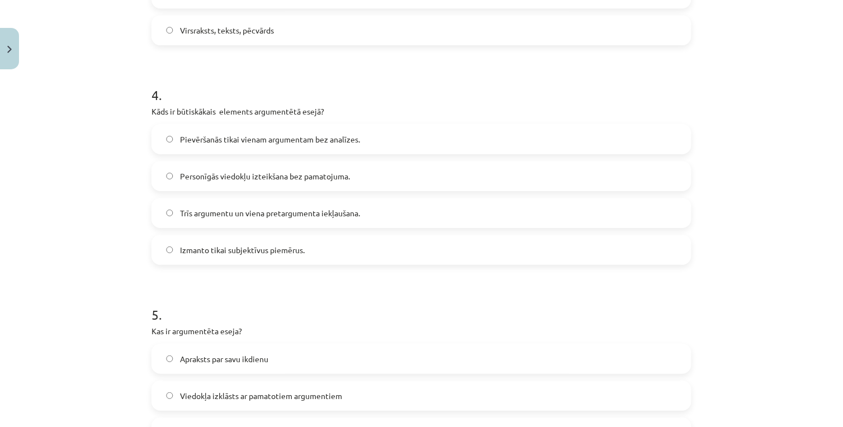
scroll to position [876, 0]
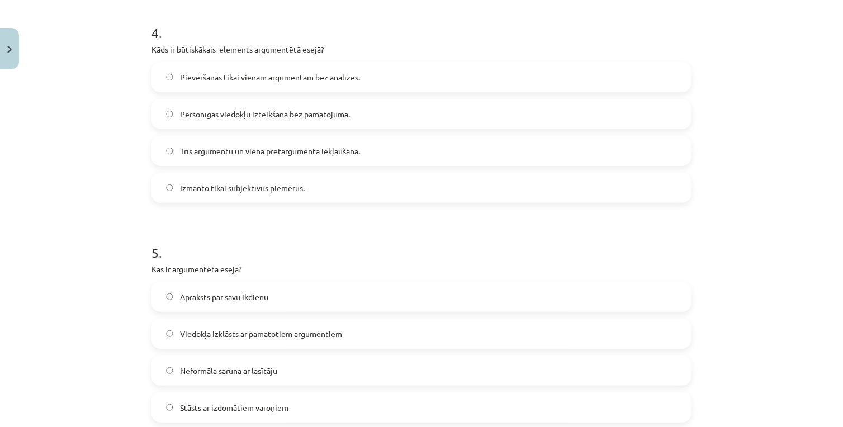
click at [283, 336] on span "Viedokļa izklāsts ar pamatotiem argumentiem" at bounding box center [261, 334] width 162 height 12
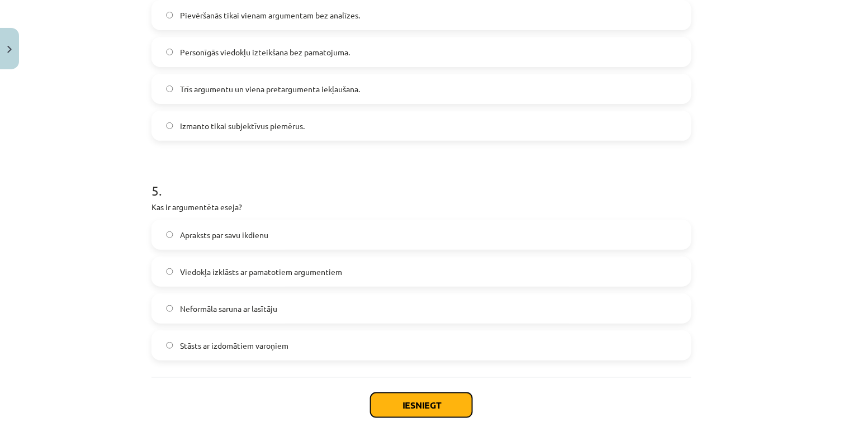
click at [373, 396] on button "Iesniegt" at bounding box center [421, 405] width 102 height 25
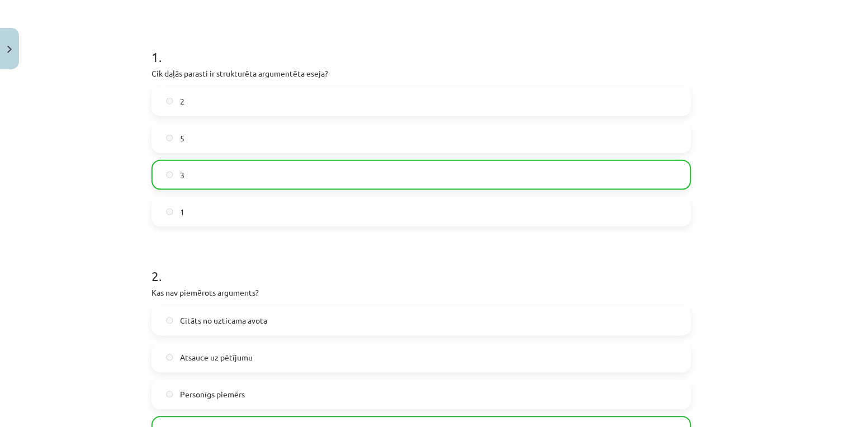
scroll to position [131, 0]
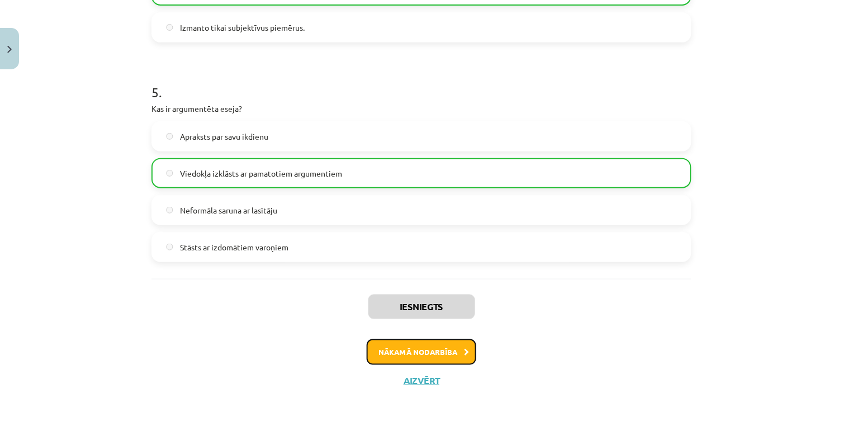
click at [395, 345] on button "Nākamā nodarbība" at bounding box center [422, 352] width 110 height 26
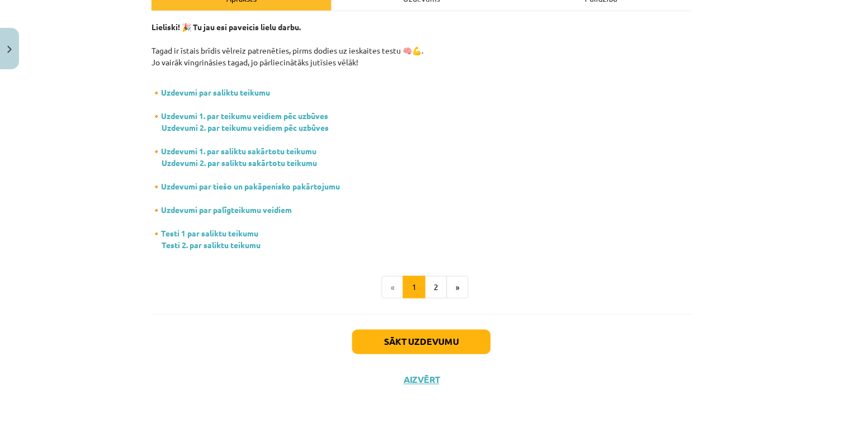
scroll to position [28, 0]
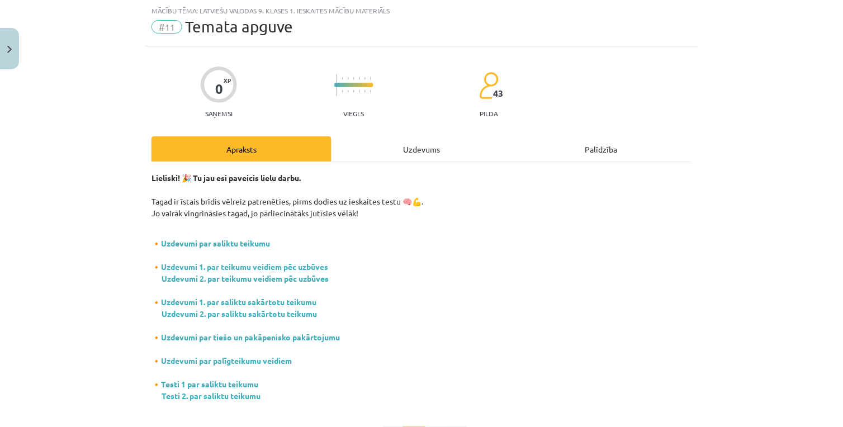
click at [394, 168] on div "Lieliski! 🎉 Tu jau esi paveicis lielu darbu. Tagad ir īstais brīdis vēlreiz pat…" at bounding box center [421, 313] width 540 height 303
click at [401, 157] on div "Uzdevums" at bounding box center [421, 148] width 180 height 25
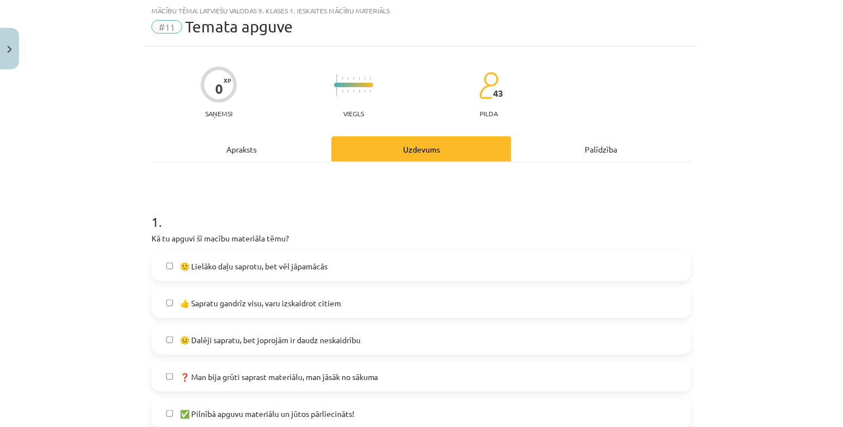
click at [288, 275] on label "🙂 Lielāko daļu saprotu, bet vēl jāpamācās" at bounding box center [422, 266] width 538 height 28
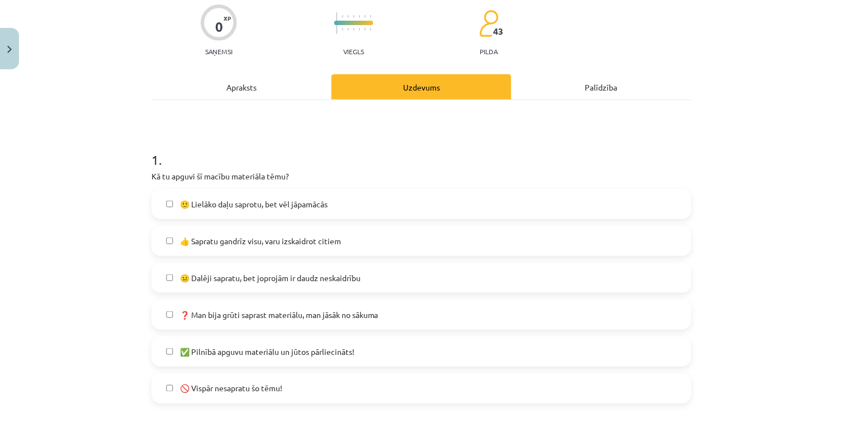
scroll to position [152, 0]
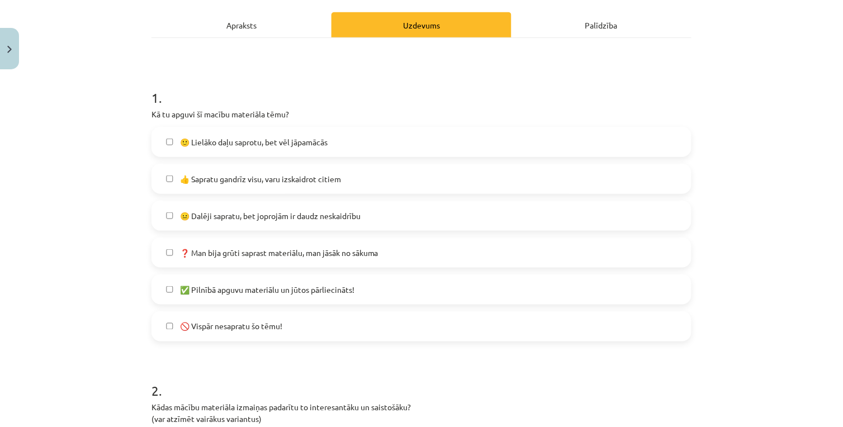
click at [282, 297] on label "✅ Pilnībā apguvu materiālu un jūtos pārliecināts!" at bounding box center [422, 289] width 538 height 28
click at [274, 145] on span "🙂 Lielāko daļu saprotu, bet vēl jāpamācās" at bounding box center [254, 142] width 148 height 12
click at [231, 147] on span "🙂 Lielāko daļu saprotu, bet vēl jāpamācās" at bounding box center [254, 142] width 148 height 12
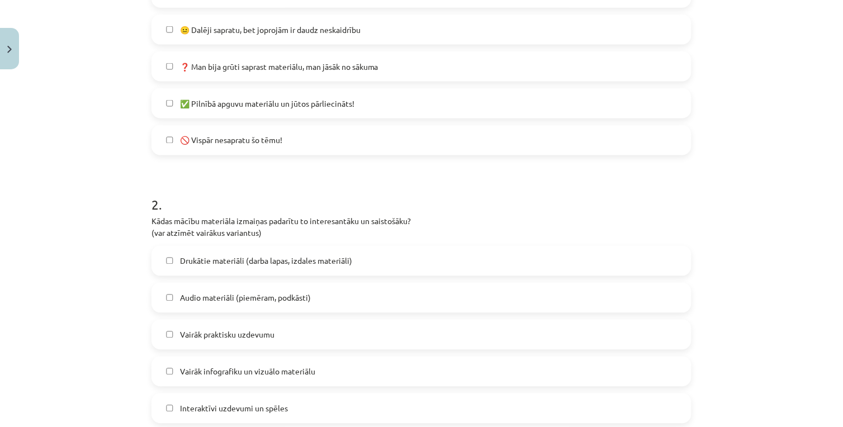
scroll to position [400, 0]
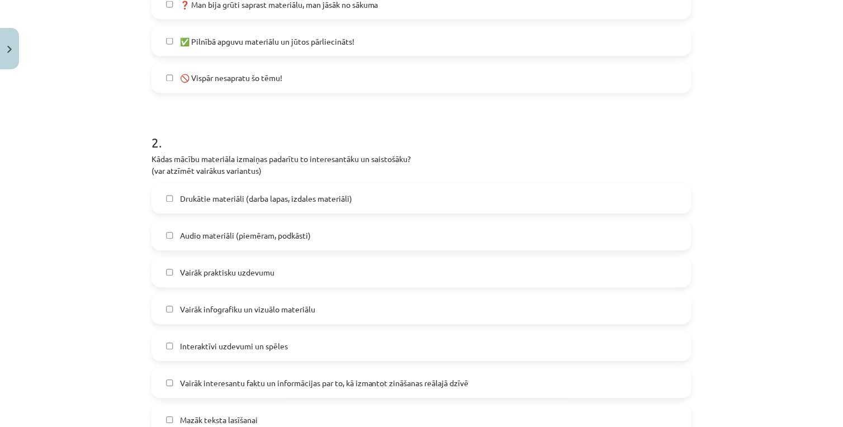
click at [227, 275] on span "Vairāk praktisku uzdevumu" at bounding box center [227, 273] width 94 height 12
click at [227, 313] on span "Vairāk infografiku un vizuālo materiālu" at bounding box center [247, 310] width 135 height 12
click at [234, 341] on span "Interaktīvi uzdevumi un spēles" at bounding box center [234, 347] width 108 height 12
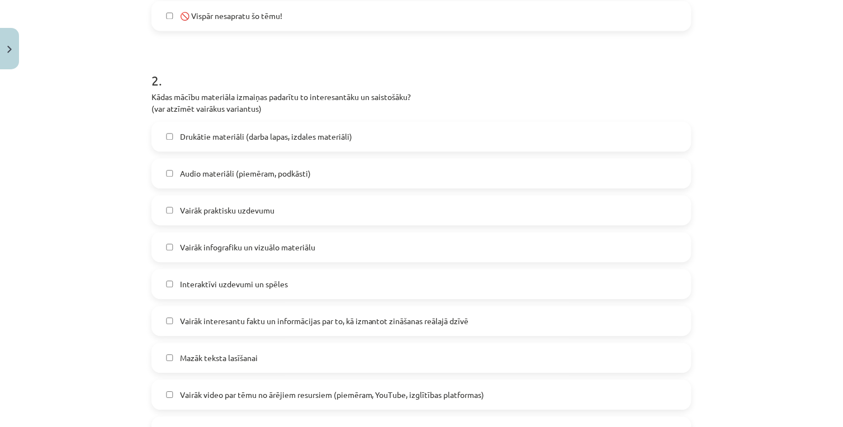
click at [221, 326] on span "Vairāk interesantu faktu un informācijas par to, kā izmantot zināšanas reālajā …" at bounding box center [324, 322] width 289 height 12
click at [250, 358] on span "Mazāk teksta lasīšanai" at bounding box center [219, 359] width 78 height 12
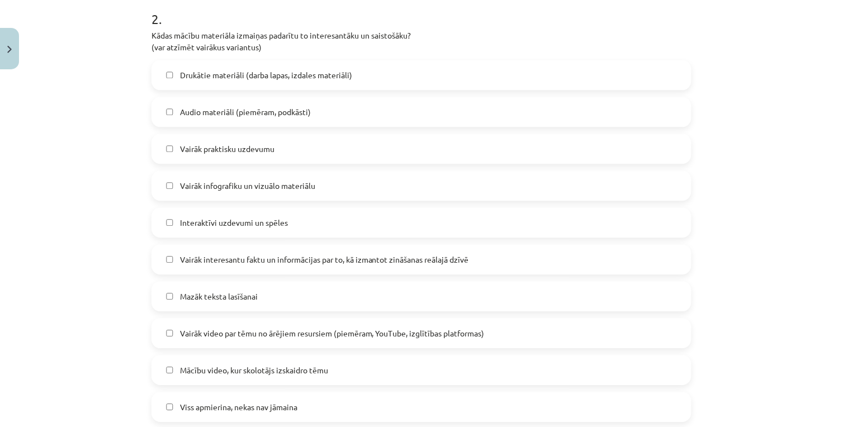
scroll to position [587, 0]
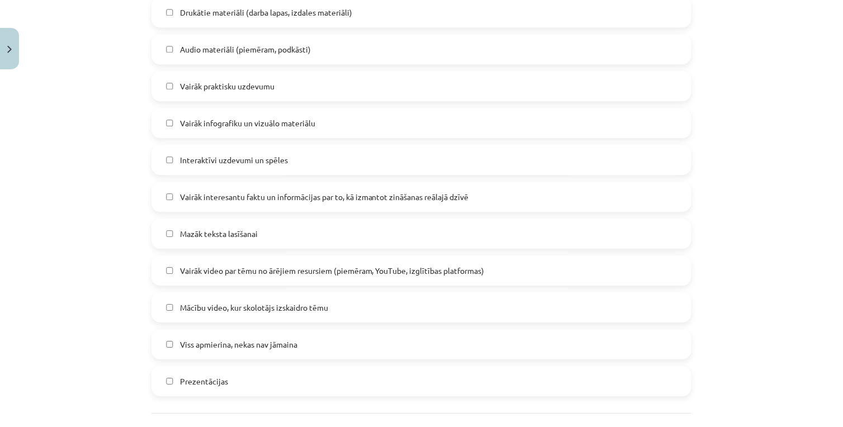
click at [277, 274] on span "Vairāk video par tēmu no ārējiem resursiem (piemēram, YouTube, izglītības platf…" at bounding box center [332, 271] width 305 height 12
click at [260, 308] on span "Mācību video, kur skolotājs izskaidro tēmu" at bounding box center [254, 308] width 148 height 12
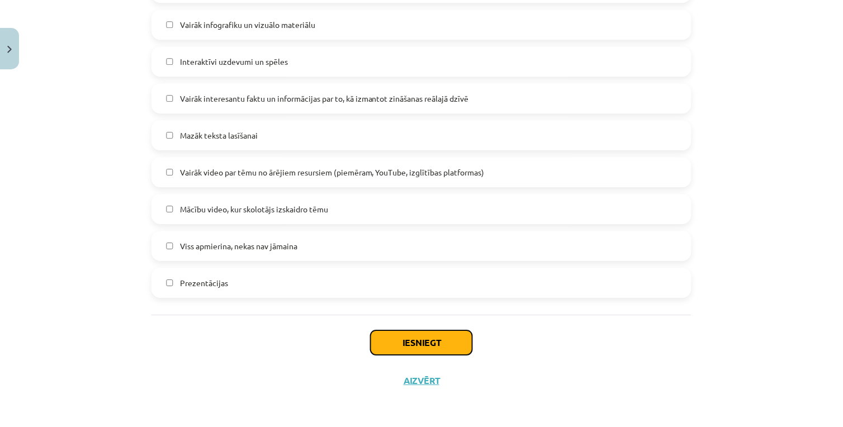
click at [407, 344] on button "Iesniegt" at bounding box center [421, 342] width 102 height 25
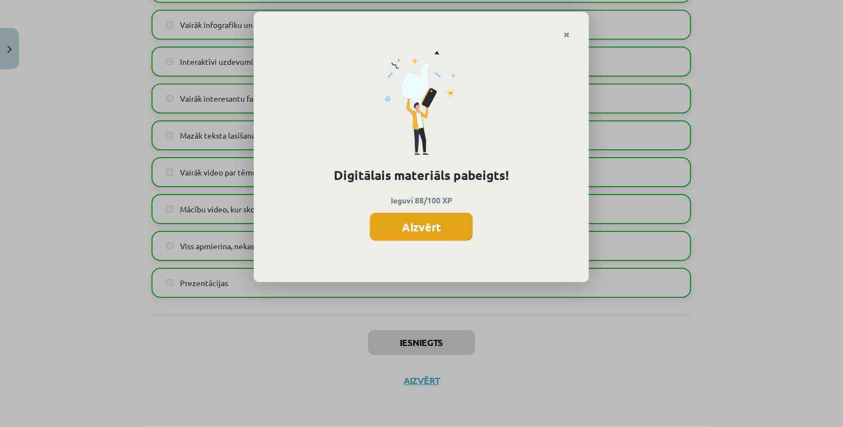
click at [417, 218] on button "Aizvērt" at bounding box center [421, 227] width 103 height 28
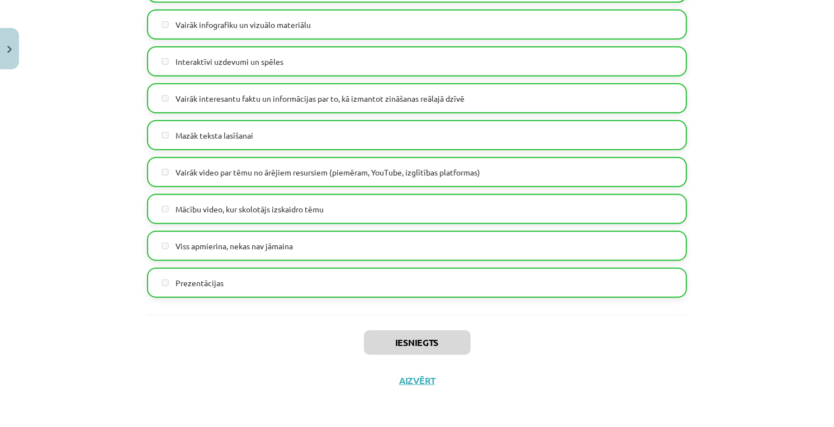
scroll to position [437, 0]
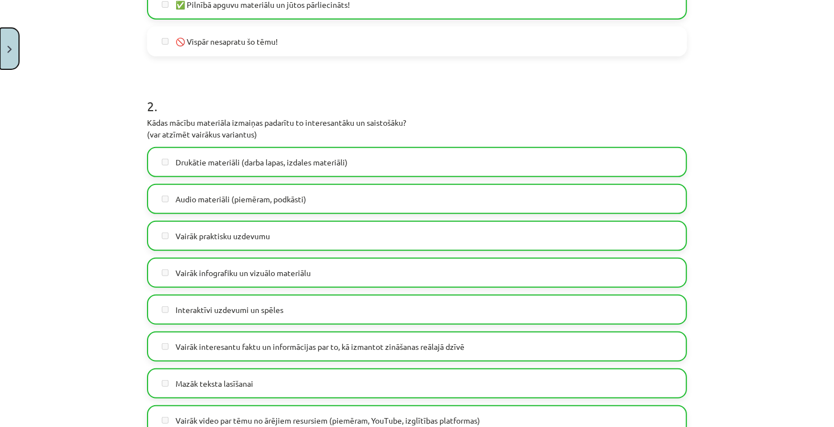
click at [13, 39] on button "Close" at bounding box center [9, 48] width 19 height 41
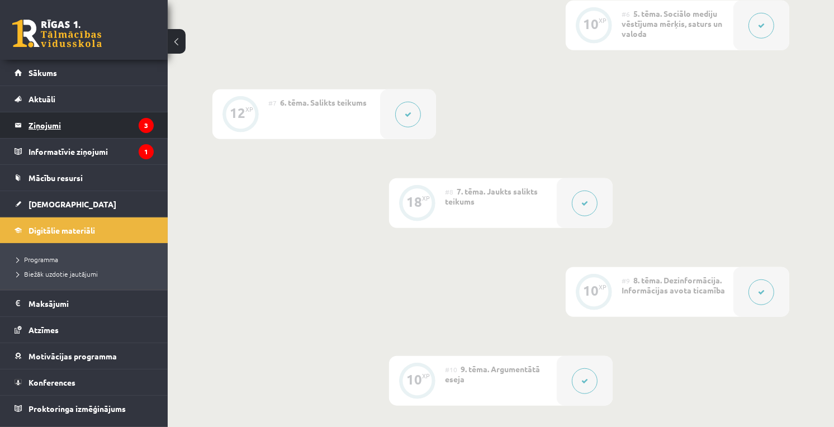
click at [121, 129] on legend "Ziņojumi 3" at bounding box center [90, 125] width 125 height 26
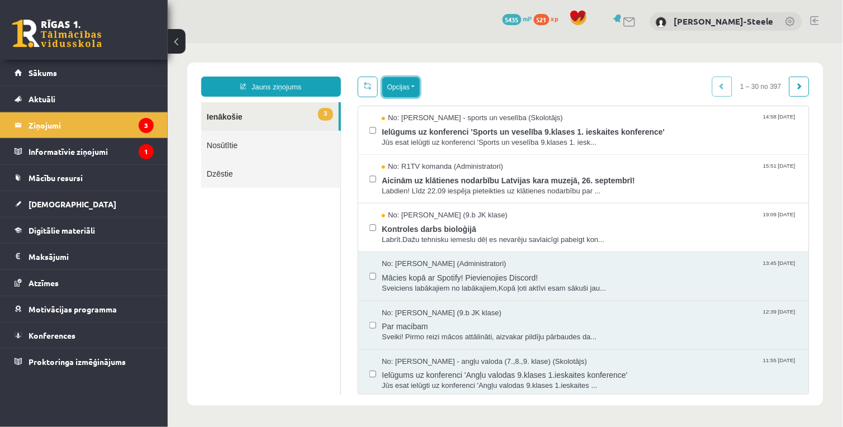
click at [414, 83] on button "Opcijas" at bounding box center [400, 87] width 37 height 20
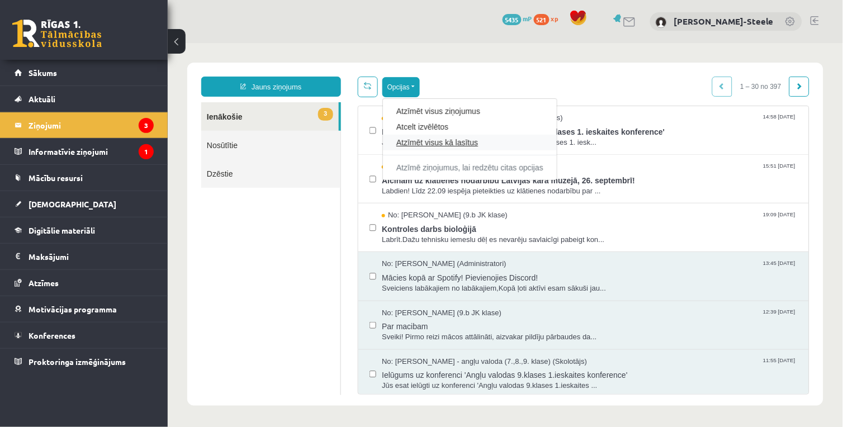
click at [419, 142] on link "Atzīmēt visus kā lasītus" at bounding box center [469, 141] width 147 height 11
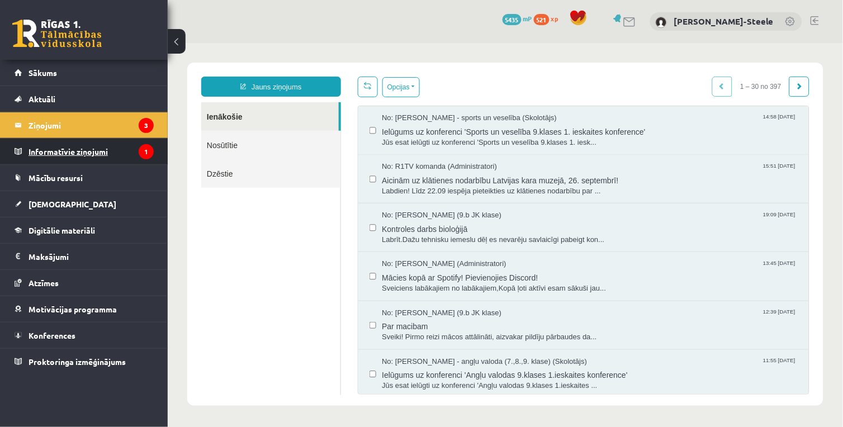
click at [97, 149] on legend "Informatīvie ziņojumi 1" at bounding box center [90, 152] width 125 height 26
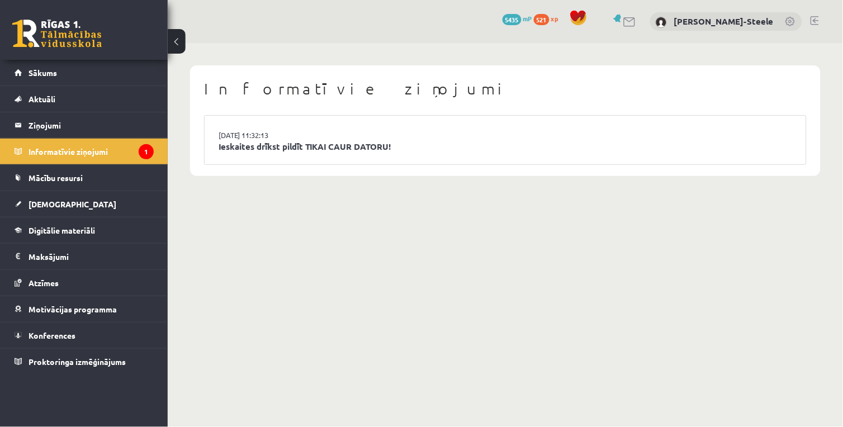
click at [363, 156] on li "[DATE] 11:32:13 Ieskaites drīkst pildīt TIKAI CAUR DATORU!" at bounding box center [505, 140] width 601 height 49
click at [362, 146] on link "Ieskaites drīkst pildīt TIKAI CAUR DATORU!" at bounding box center [504, 146] width 573 height 13
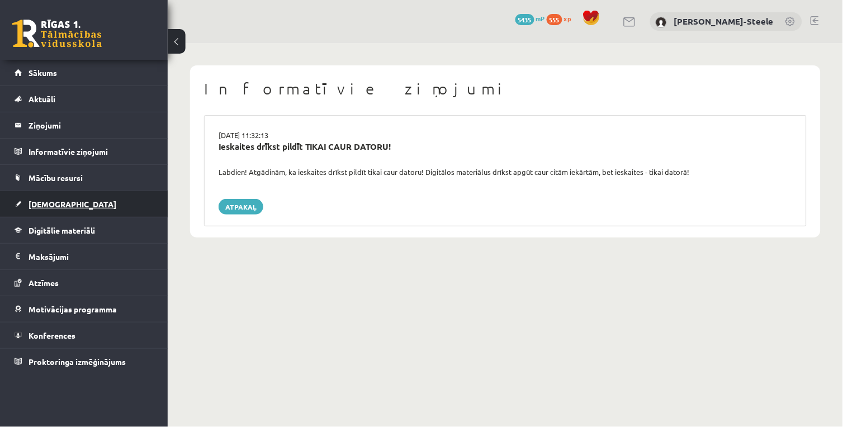
click at [88, 205] on link "[DEMOGRAPHIC_DATA]" at bounding box center [84, 204] width 139 height 26
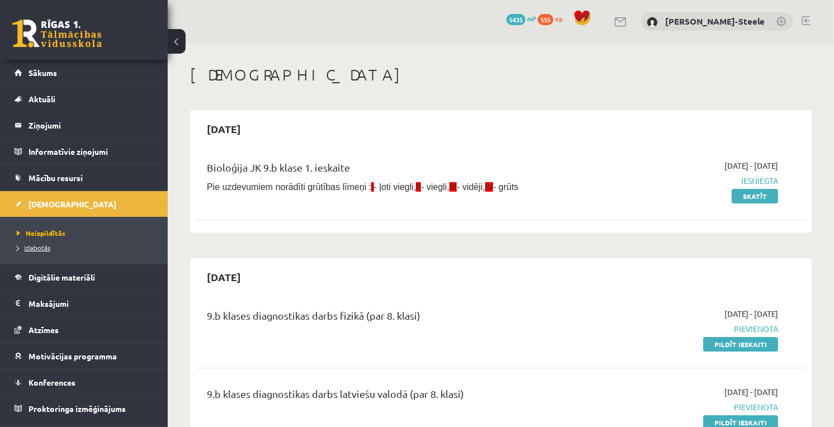
click at [43, 246] on span "Izlabotās" at bounding box center [34, 247] width 34 height 9
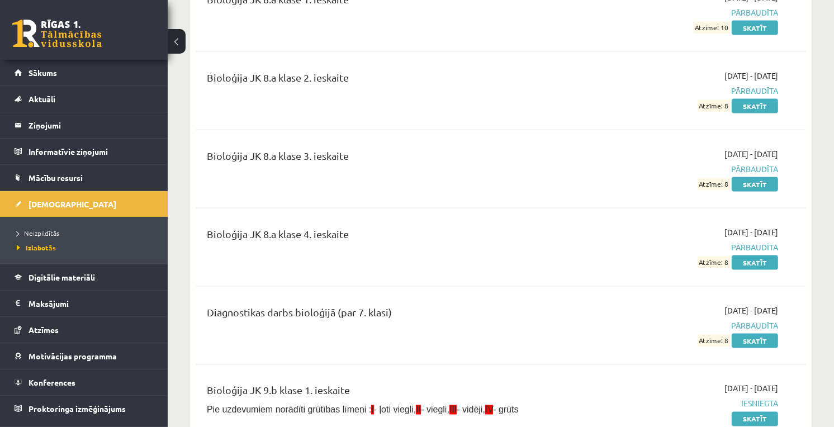
scroll to position [1614, 0]
